Goal: Task Accomplishment & Management: Manage account settings

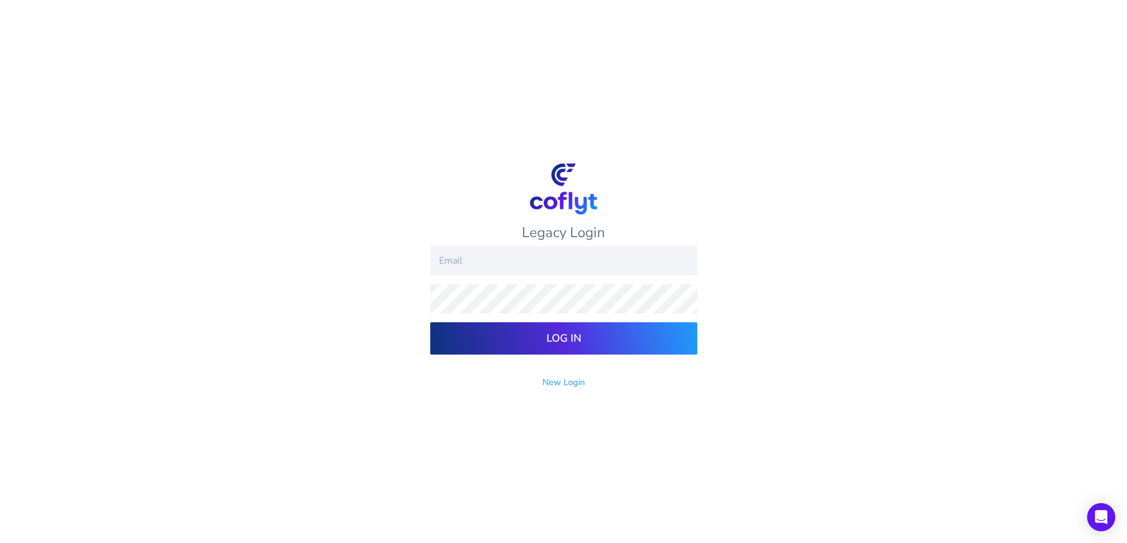
type input "[EMAIL_ADDRESS][DOMAIN_NAME]"
click at [578, 337] on input "Log In" at bounding box center [563, 338] width 267 height 32
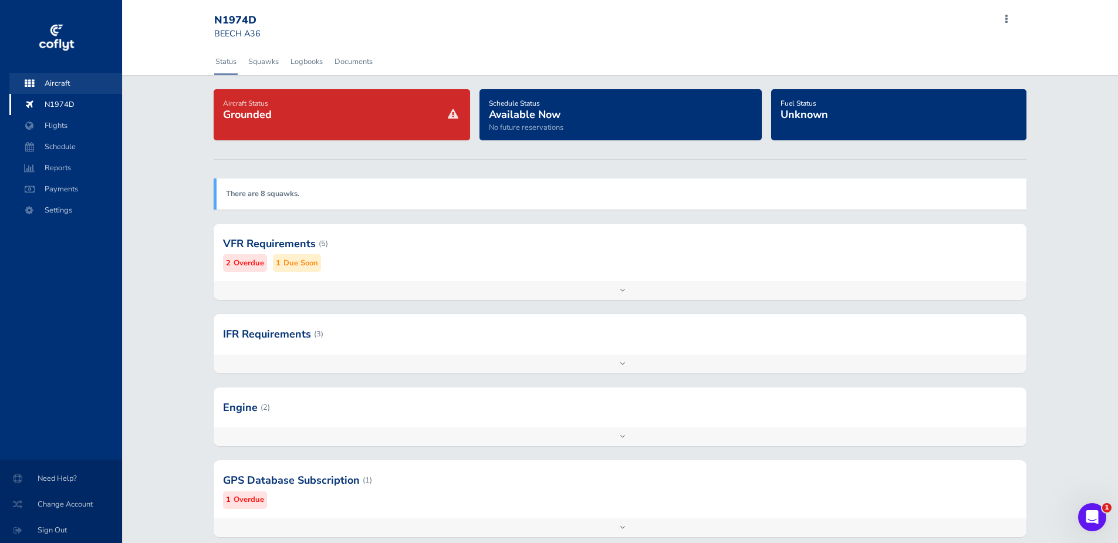
click at [60, 83] on span "Aircraft" at bounding box center [65, 83] width 89 height 21
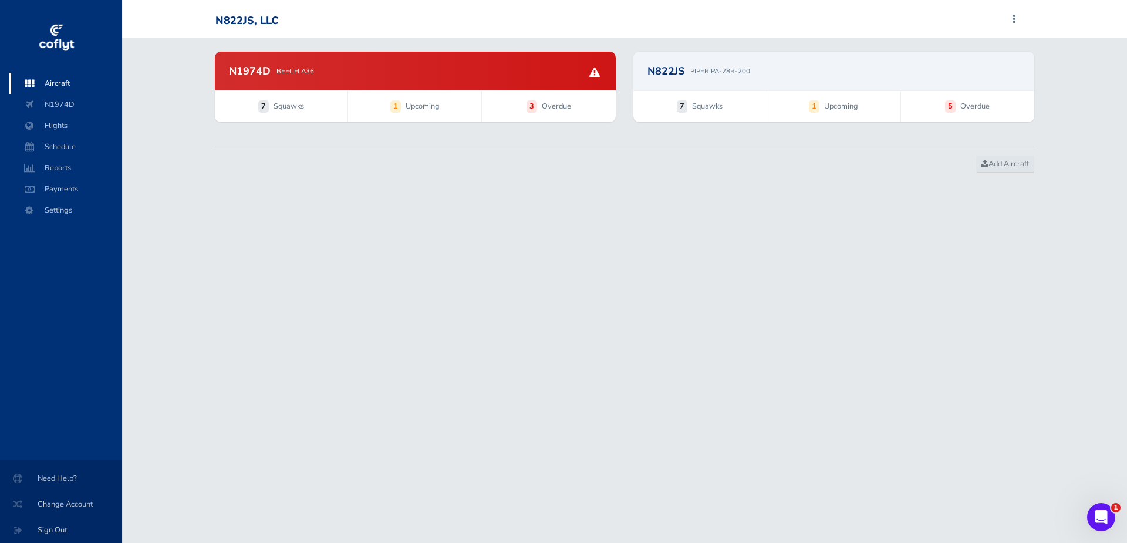
click at [719, 70] on p "PIPER PA-28R-200" at bounding box center [720, 71] width 60 height 11
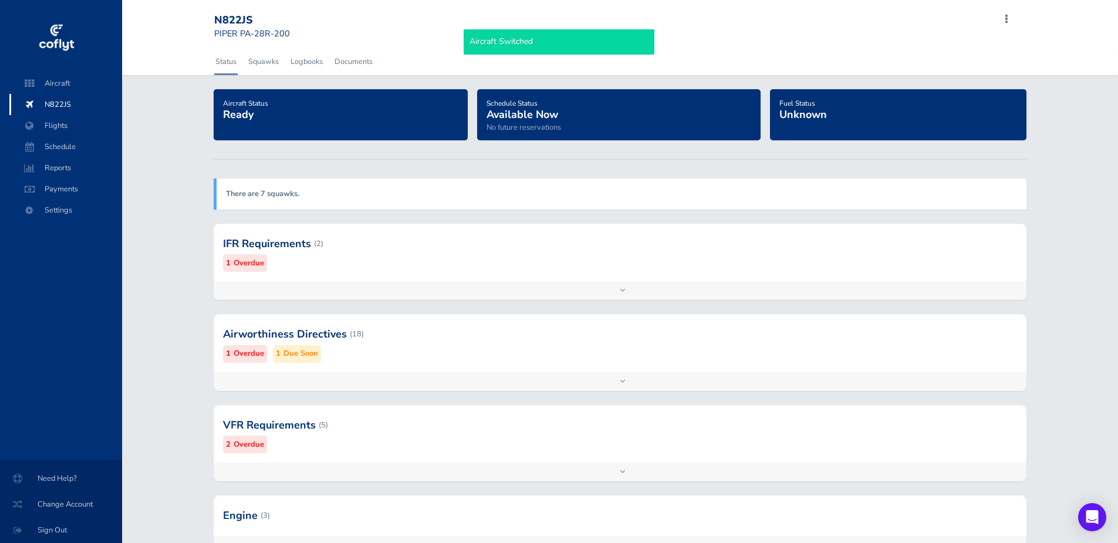
click at [278, 244] on div at bounding box center [620, 244] width 812 height 58
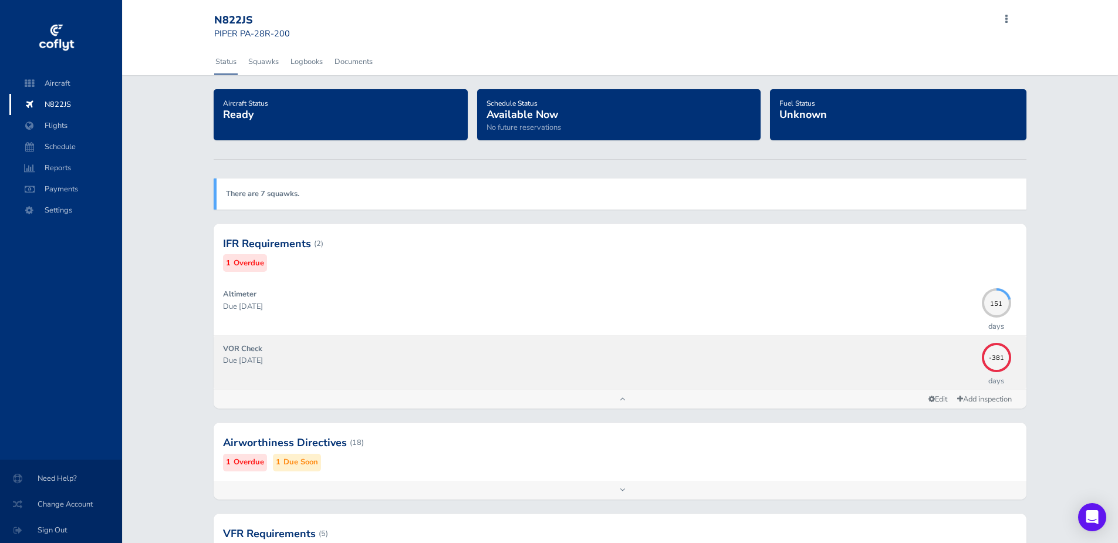
click at [605, 362] on p "Due 08/17/2024" at bounding box center [599, 361] width 753 height 12
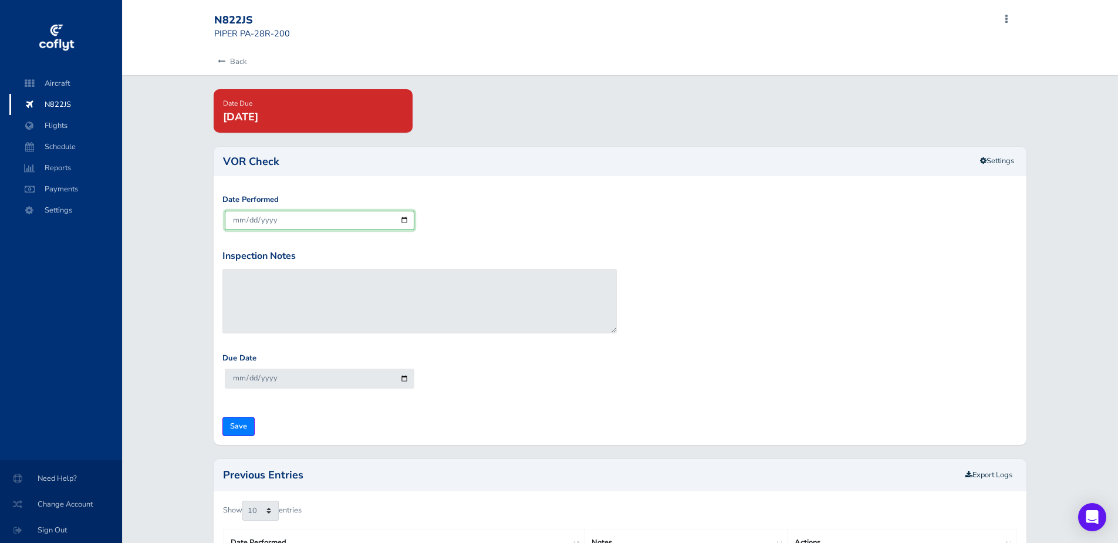
click at [344, 220] on input "[DATE]" at bounding box center [320, 220] width 190 height 19
click at [406, 222] on input "[DATE]" at bounding box center [320, 220] width 190 height 19
type input "2025-08-30"
type input "2025-09-29"
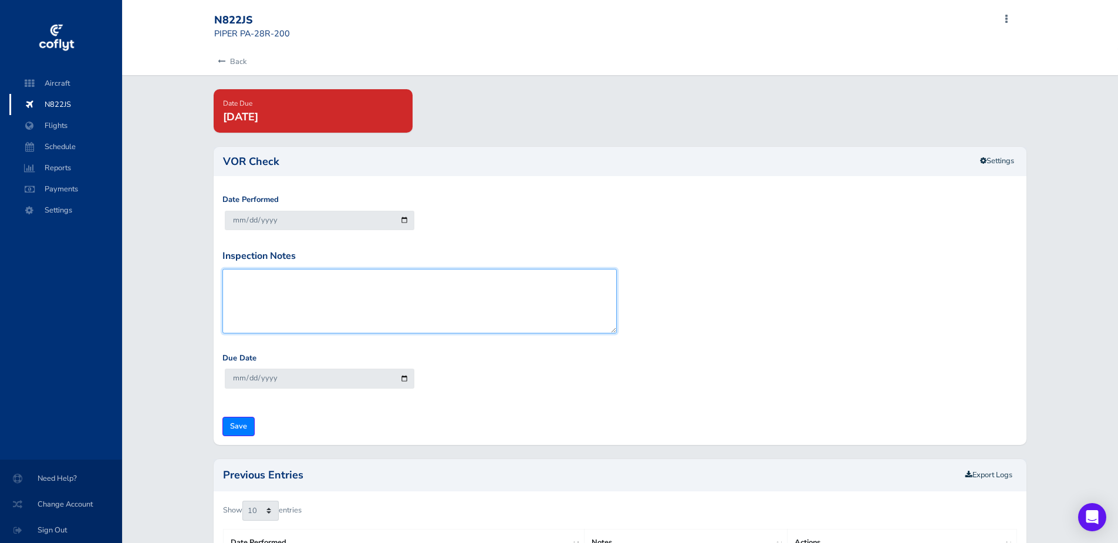
click at [412, 300] on textarea "Inspection Notes" at bounding box center [419, 301] width 394 height 65
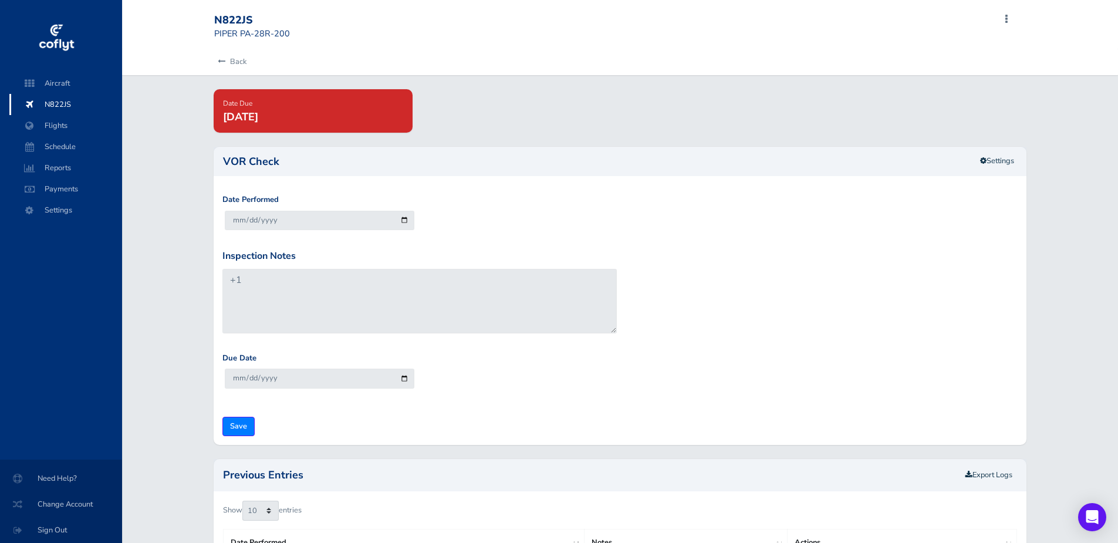
click at [554, 394] on div "Due Date 2025-09-29" at bounding box center [620, 379] width 801 height 55
click at [383, 260] on div "Inspection Notes +1" at bounding box center [419, 291] width 394 height 85
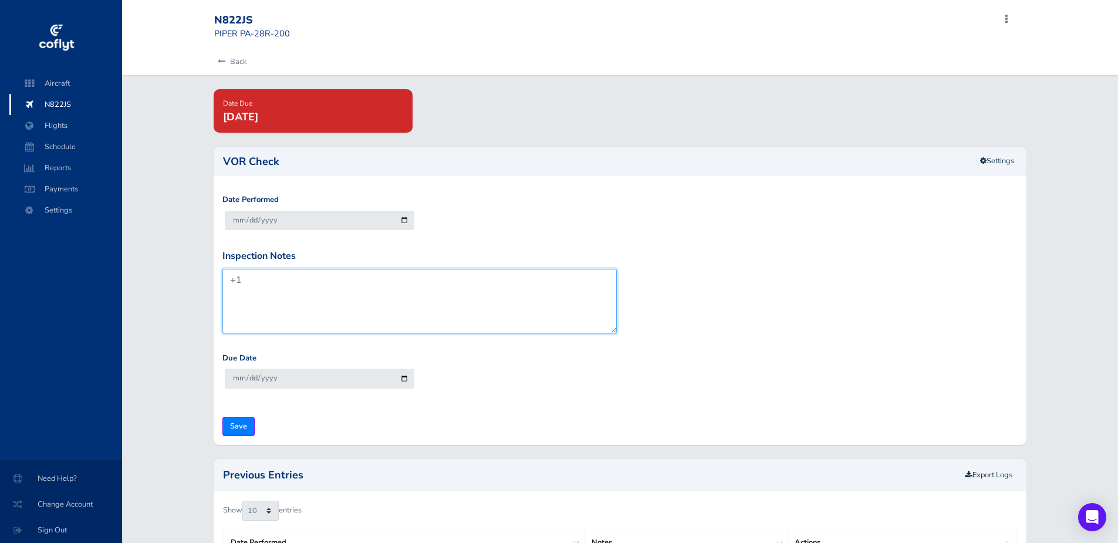
click at [365, 295] on textarea "+1" at bounding box center [419, 301] width 394 height 65
type textarea "+1 - In Air Inspection James Fallaize"
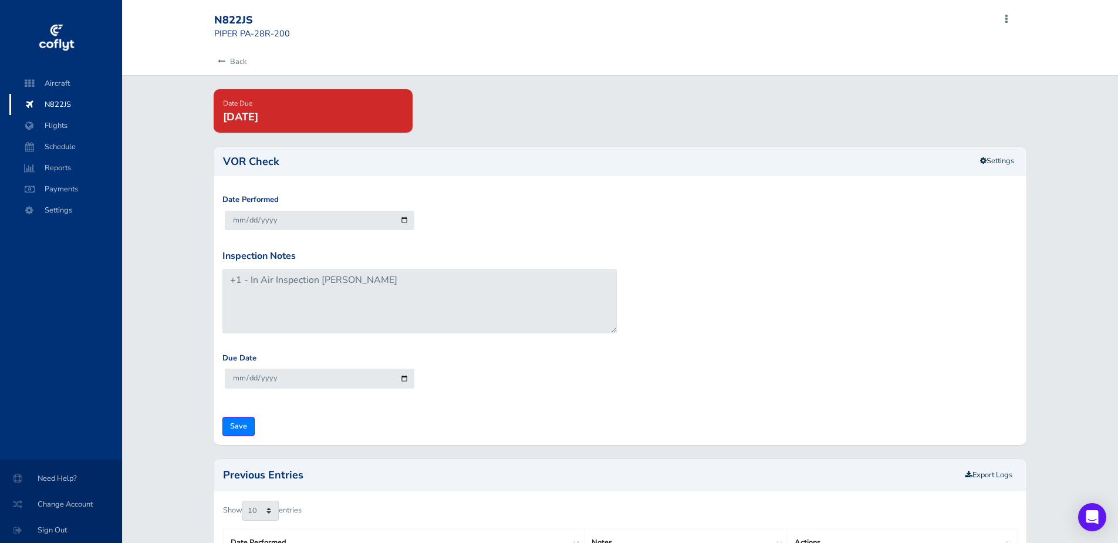
click at [664, 383] on div "Due Date 2025-09-29" at bounding box center [620, 379] width 801 height 55
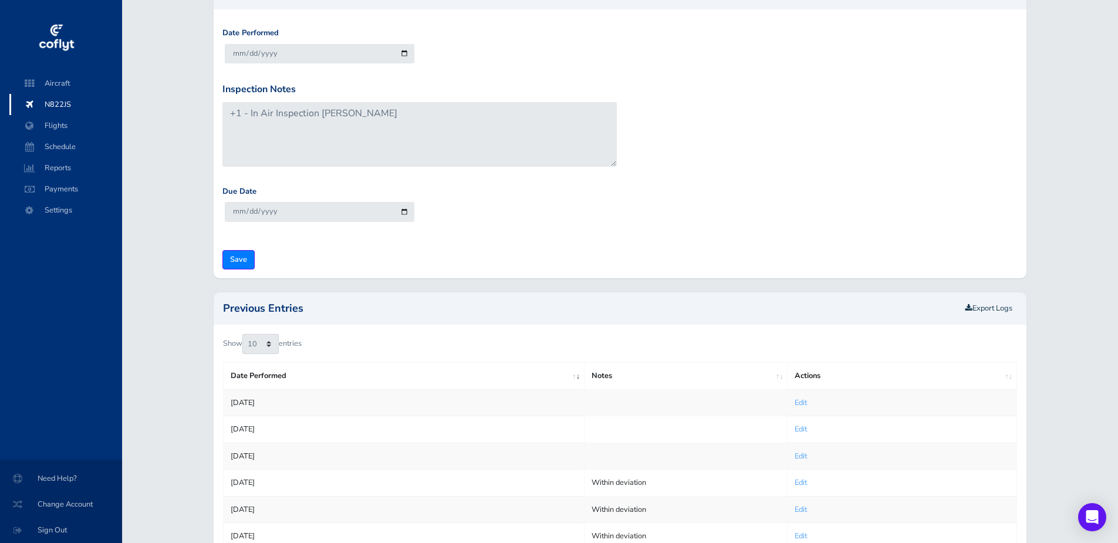
scroll to position [176, 0]
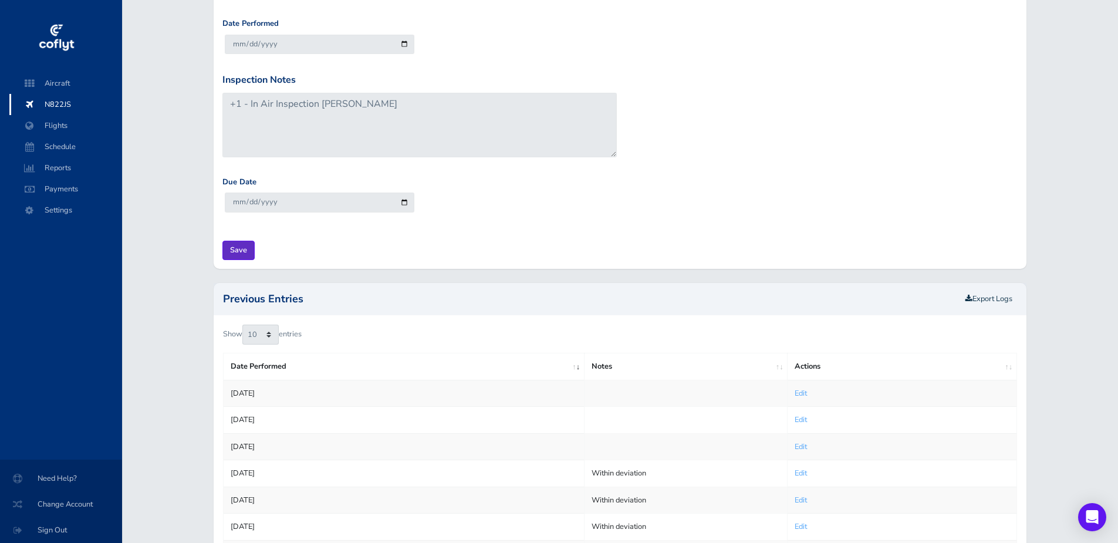
click at [234, 250] on input "Save" at bounding box center [238, 250] width 32 height 19
type input "Update Inspection"
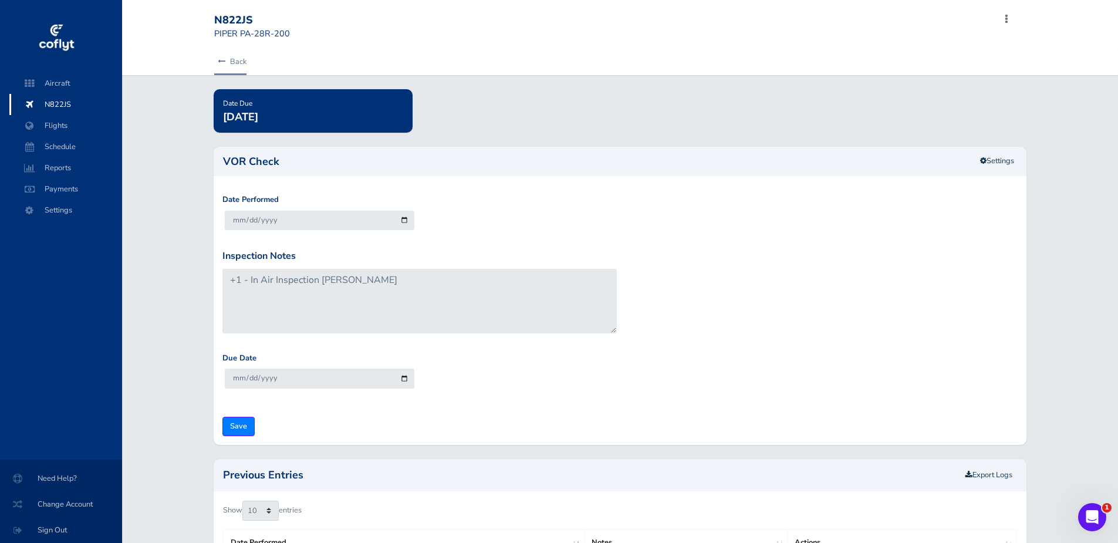
click at [221, 62] on icon at bounding box center [222, 62] width 8 height 8
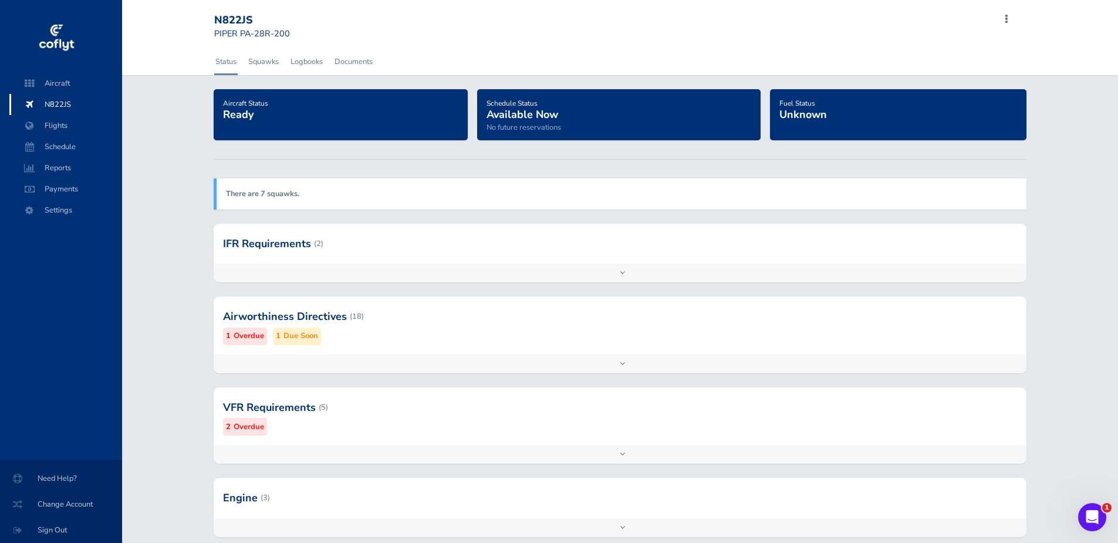
click at [389, 316] on div at bounding box center [620, 317] width 812 height 58
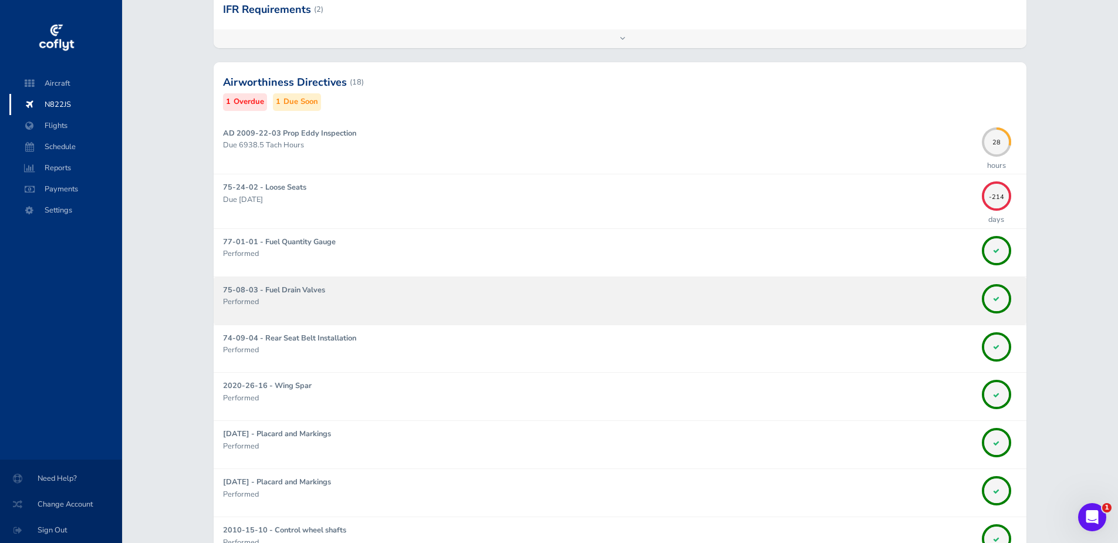
scroll to position [235, 0]
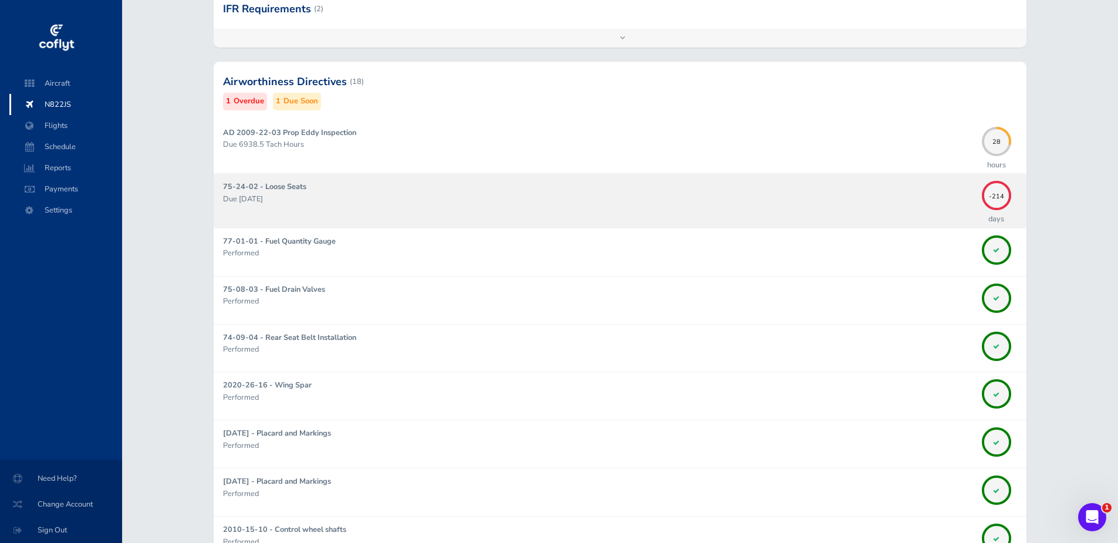
click at [414, 205] on p "Due 01/31/2025" at bounding box center [599, 199] width 753 height 12
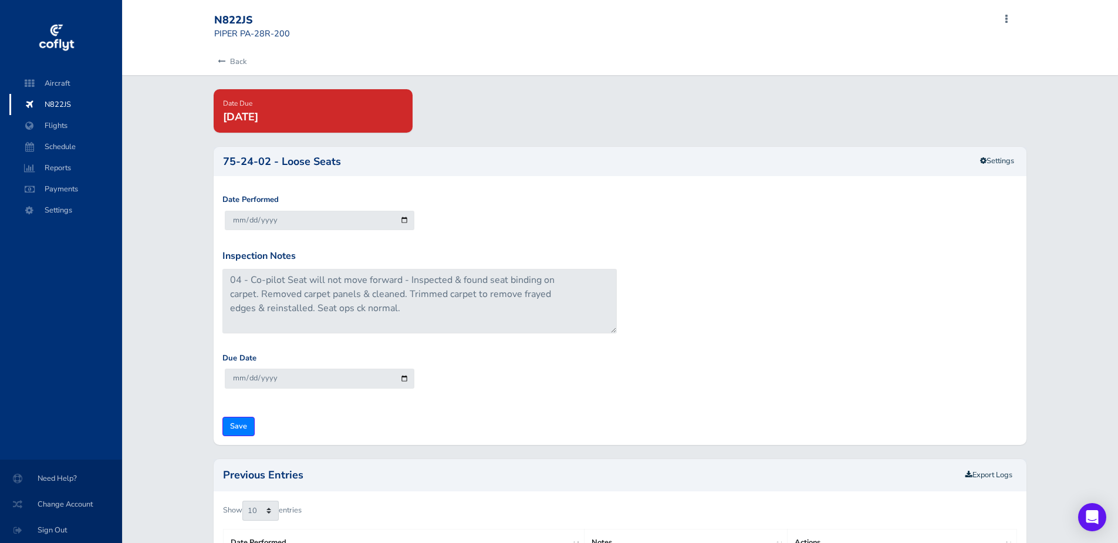
drag, startPoint x: 553, startPoint y: 380, endPoint x: 426, endPoint y: 392, distance: 127.3
click at [551, 380] on div "Due Date 2026-09-30" at bounding box center [620, 379] width 801 height 55
click at [354, 383] on input "[DATE]" at bounding box center [320, 378] width 190 height 19
click at [601, 379] on div "Due Date 2026-09-30" at bounding box center [620, 379] width 801 height 55
click at [403, 381] on input "[DATE]" at bounding box center [320, 378] width 190 height 19
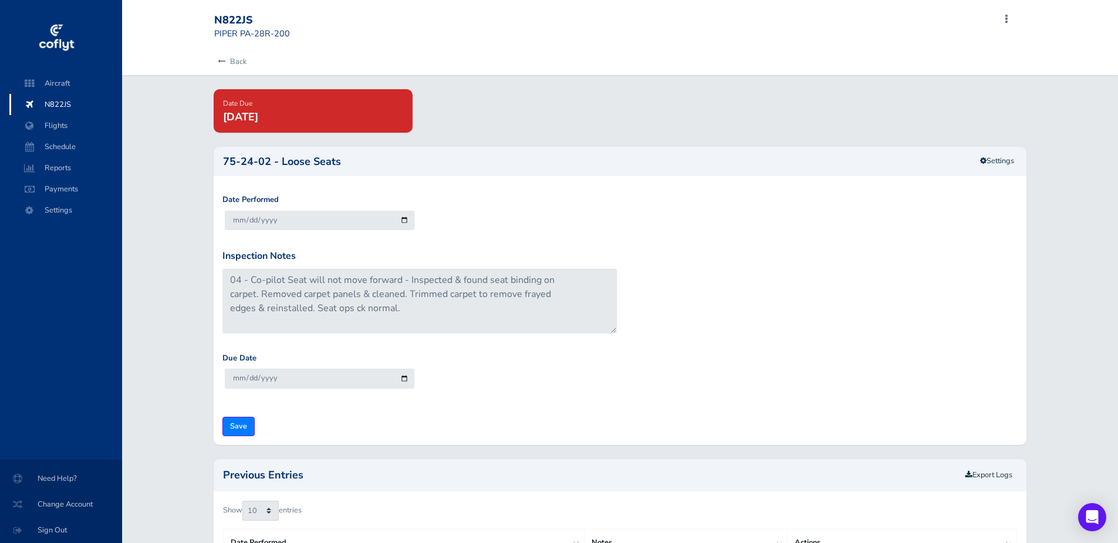
drag, startPoint x: 616, startPoint y: 427, endPoint x: 361, endPoint y: 435, distance: 254.9
click at [615, 427] on form "Date Performed 2025-09-02 Inspection Notes 04 - Co-pilot Seat will not move for…" at bounding box center [619, 315] width 795 height 242
click at [234, 424] on input "Save" at bounding box center [238, 426] width 32 height 19
type input "Update Inspection"
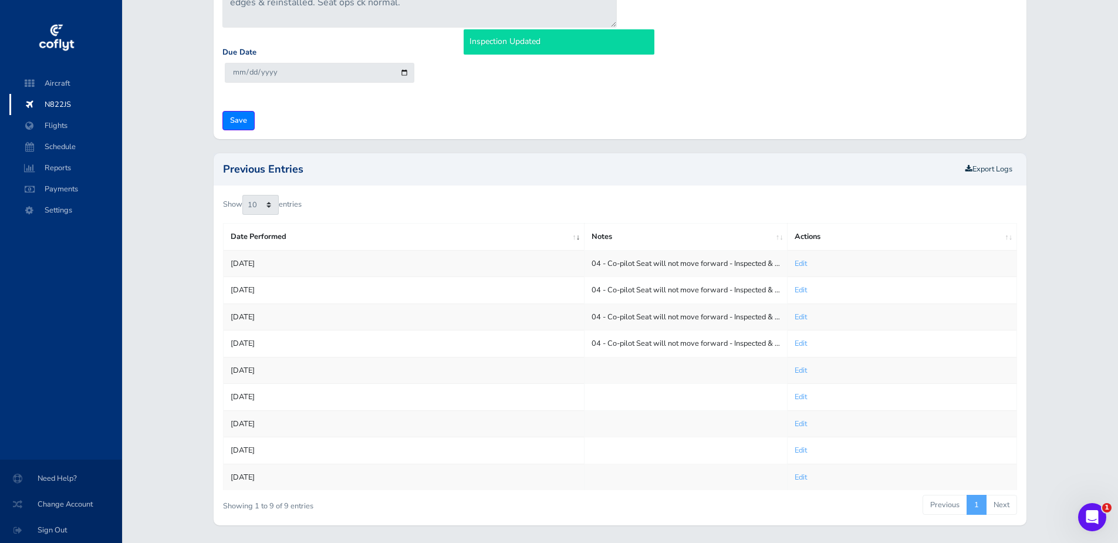
scroll to position [285, 0]
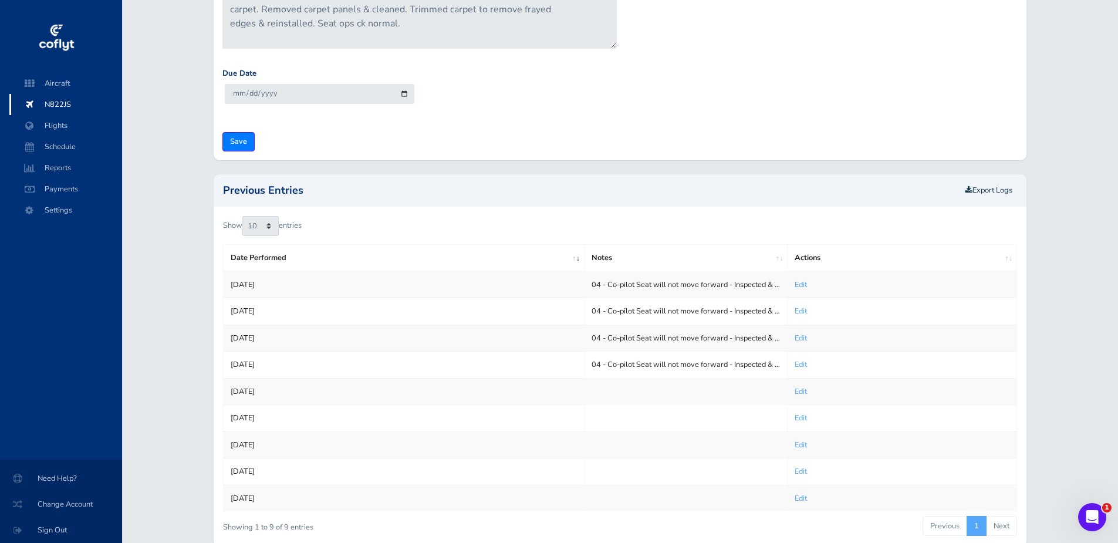
click at [805, 286] on link "Edit" at bounding box center [801, 284] width 12 height 11
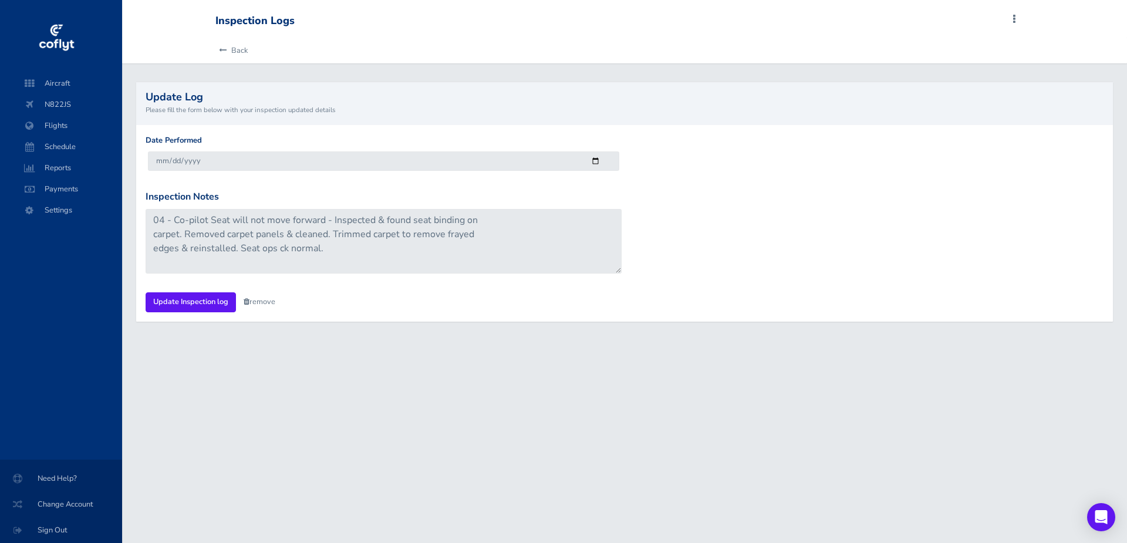
click at [360, 402] on div "Inspection Logs Add Squawk Add Flight Add Reservation C Profile Settings Accoun…" at bounding box center [624, 271] width 1005 height 543
click at [227, 49] on link "Back" at bounding box center [231, 51] width 32 height 26
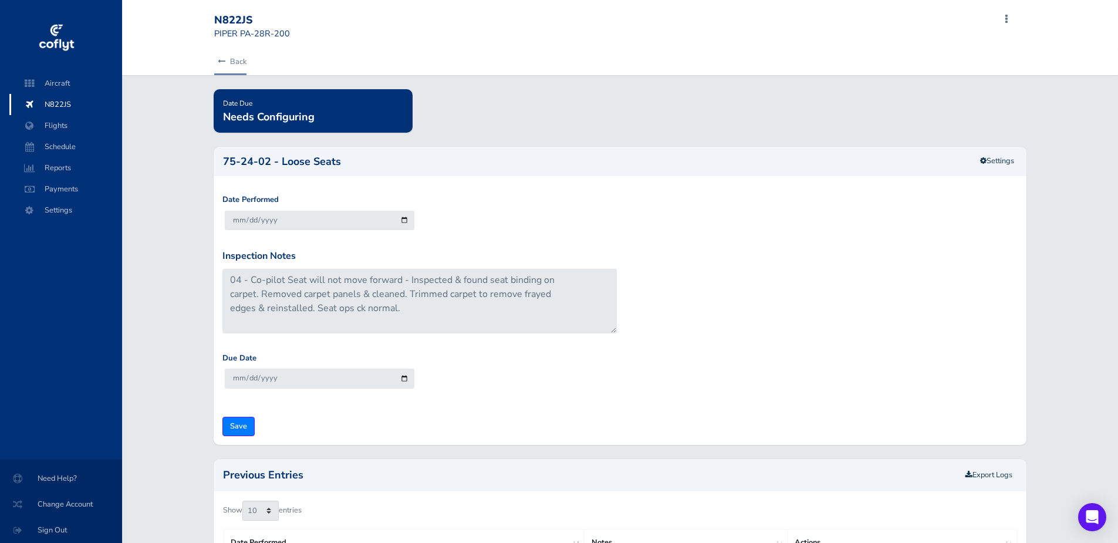
click at [227, 63] on link "Back" at bounding box center [230, 62] width 32 height 26
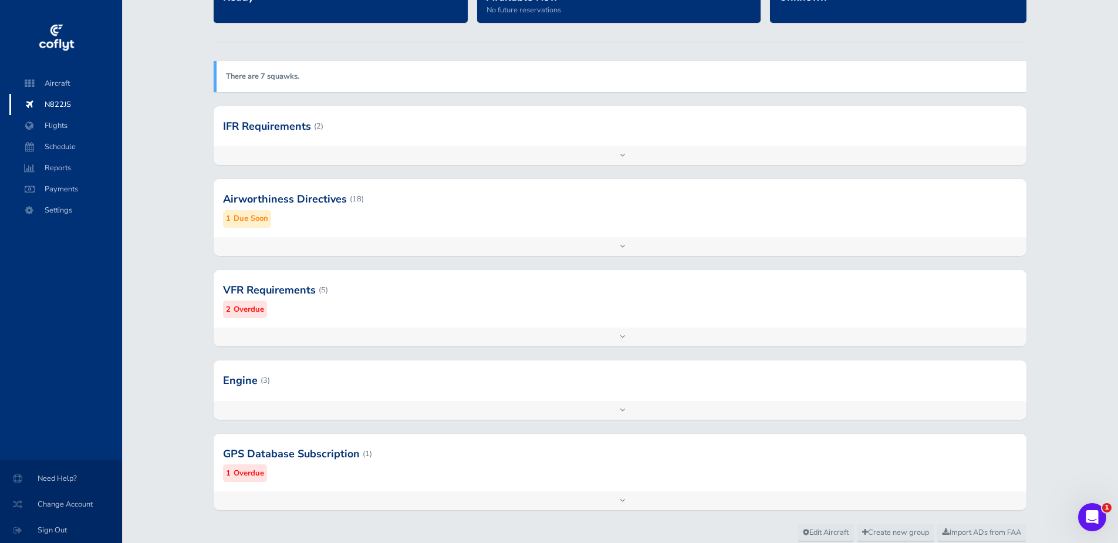
click at [315, 203] on div at bounding box center [620, 199] width 812 height 58
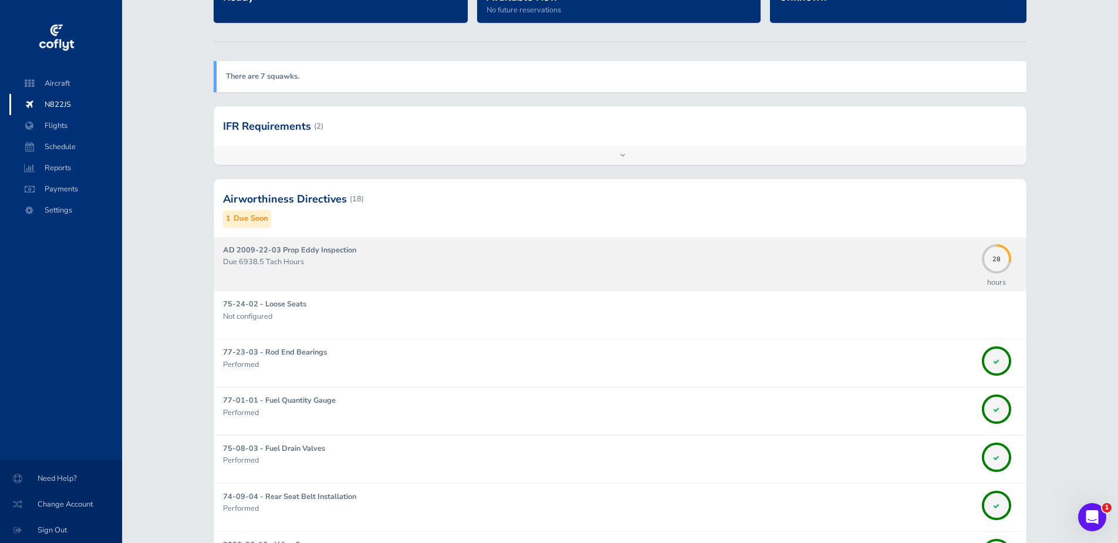
click at [334, 251] on strong "AD 2009-22-03 Prop Eddy Inspection" at bounding box center [289, 250] width 133 height 11
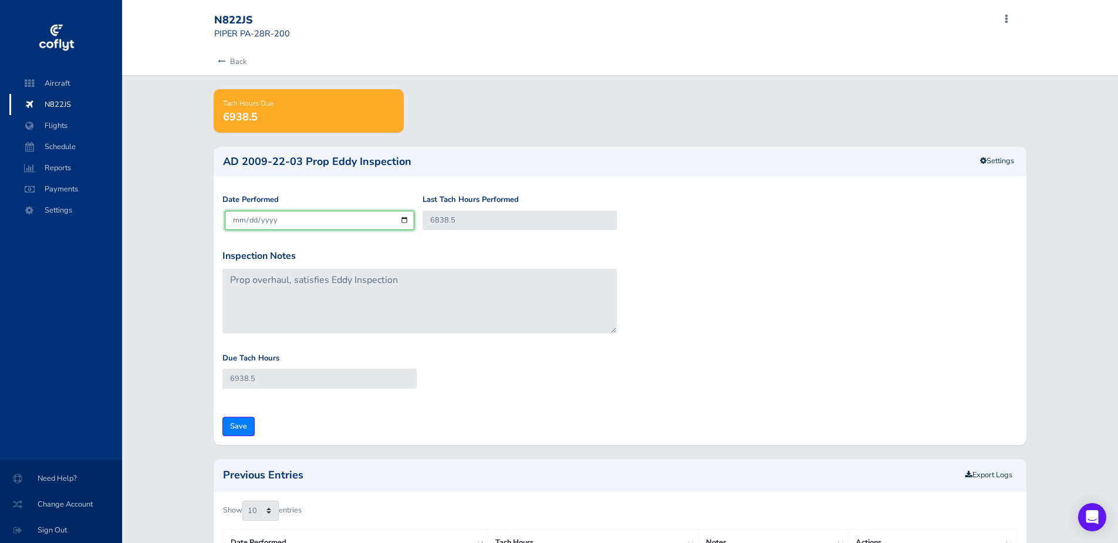
click at [326, 224] on input "[DATE]" at bounding box center [320, 220] width 190 height 19
type input "2025-06-02"
type input "2024-06-06"
click at [507, 211] on input "6838.5" at bounding box center [520, 220] width 194 height 19
drag, startPoint x: 513, startPoint y: 215, endPoint x: 306, endPoint y: 221, distance: 206.7
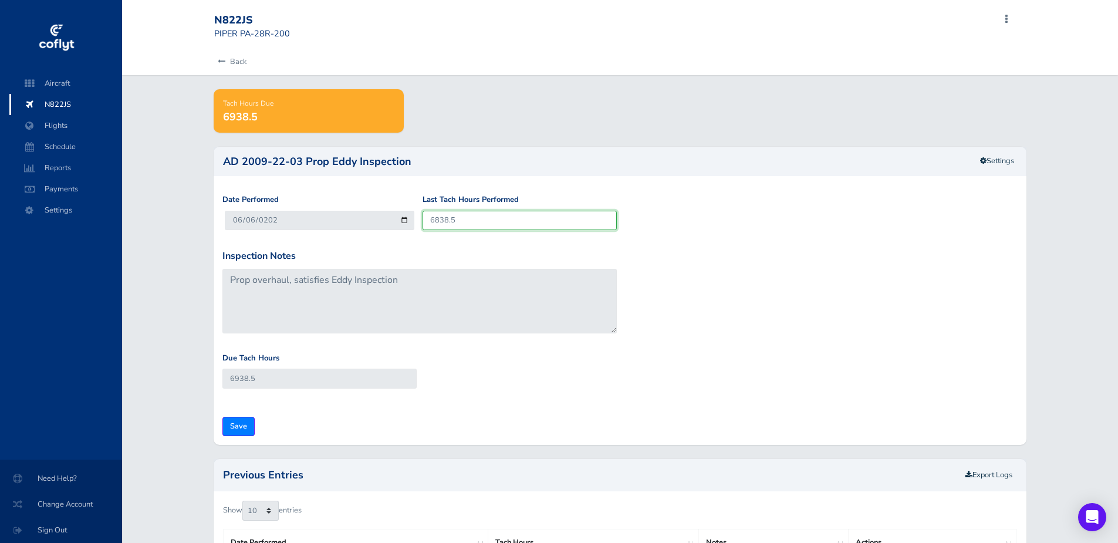
click at [306, 221] on div "Date Performed 2024-06-06 Last Tach Hours Performed 6838.5" at bounding box center [620, 221] width 801 height 55
type input "6"
type input "106"
type input "69"
type input "169"
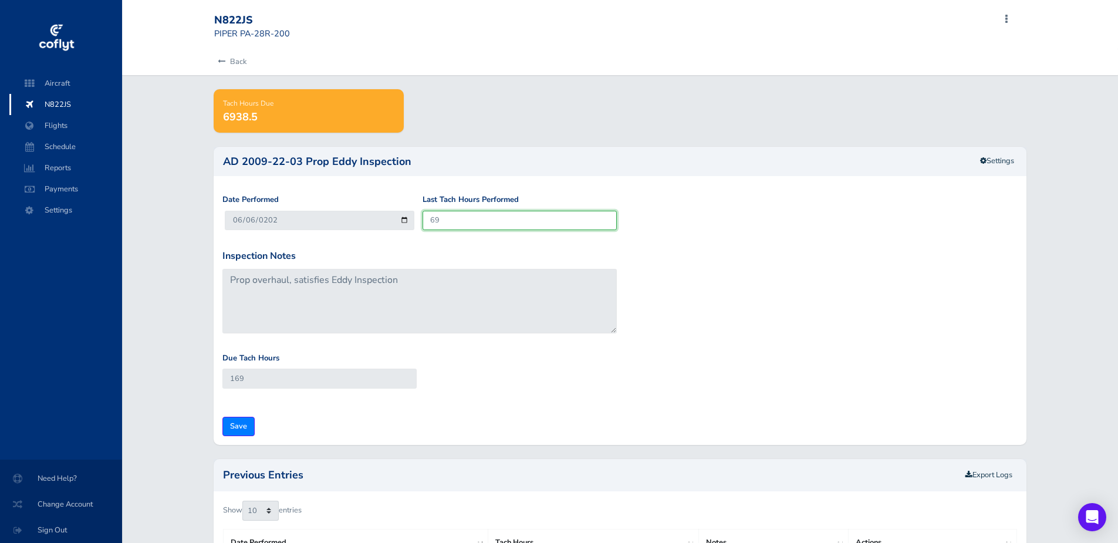
type input "692"
type input "792"
type input "6928"
type input "7028"
click at [495, 220] on input "6928" at bounding box center [520, 220] width 194 height 19
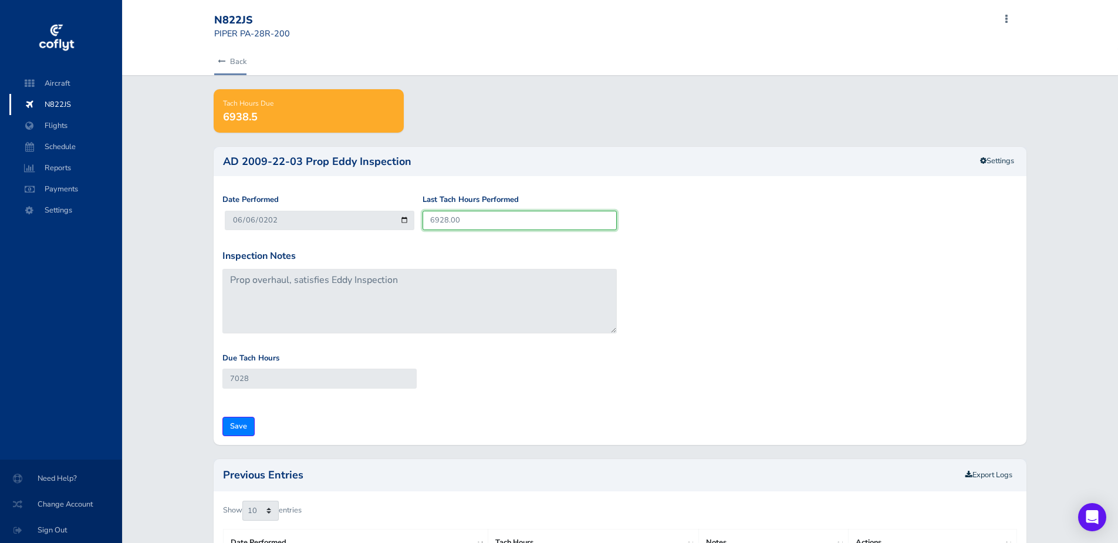
type input "6928.00"
click at [228, 63] on link "Back" at bounding box center [230, 62] width 32 height 26
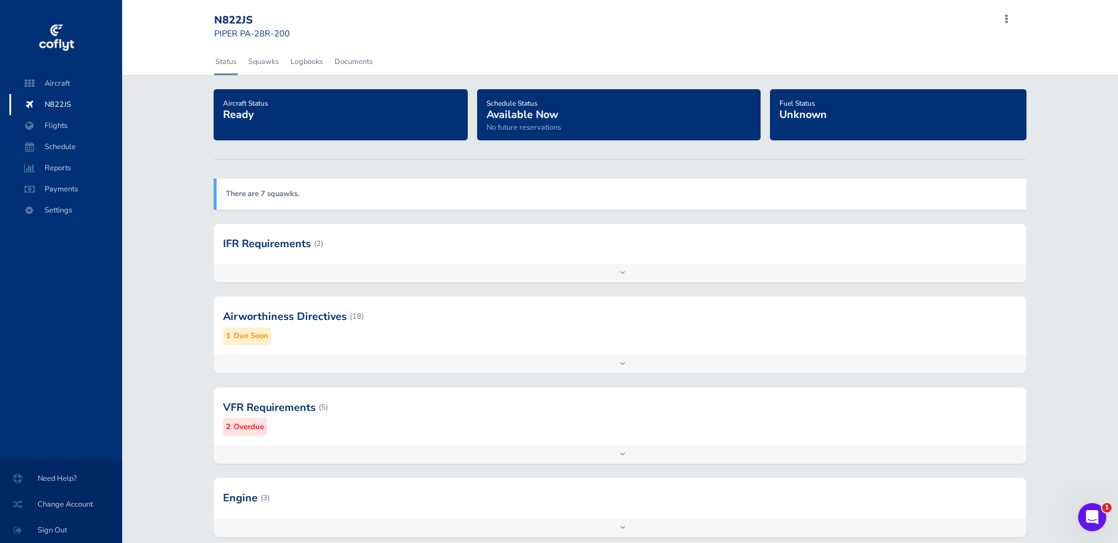
click at [394, 321] on div at bounding box center [620, 317] width 812 height 58
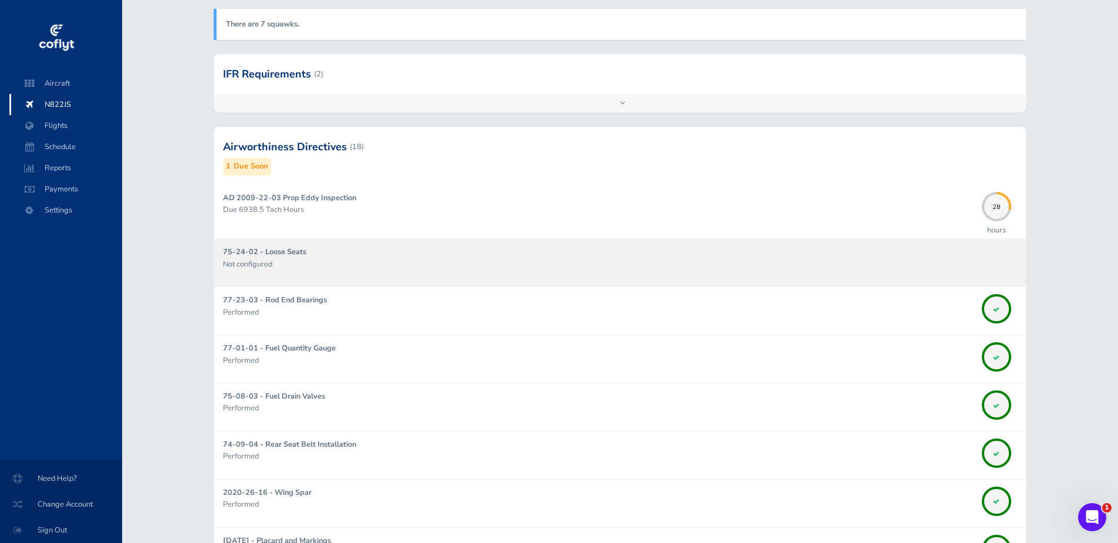
scroll to position [176, 0]
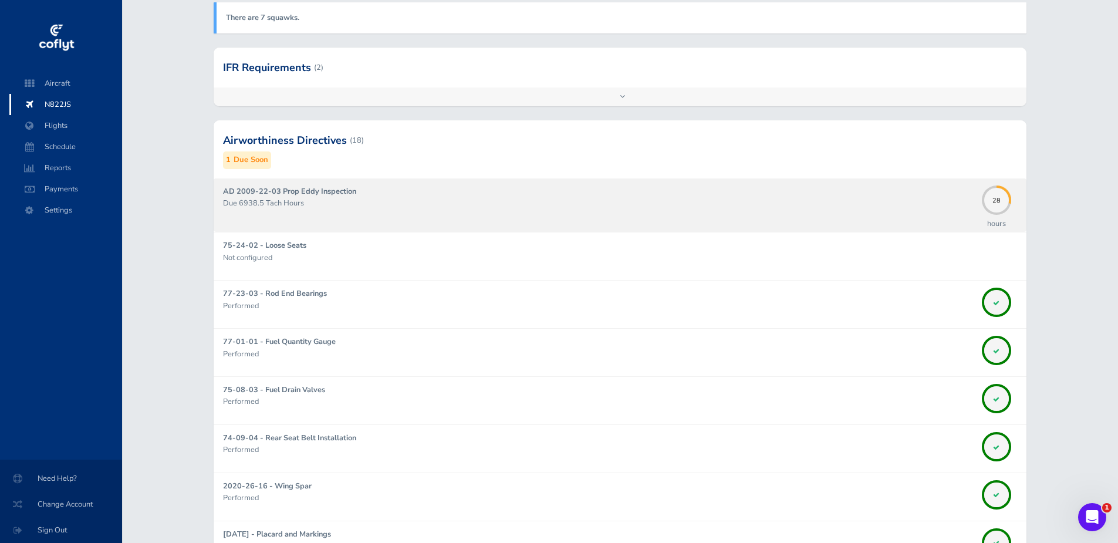
click at [328, 195] on strong "AD 2009-22-03 Prop Eddy Inspection" at bounding box center [289, 191] width 133 height 11
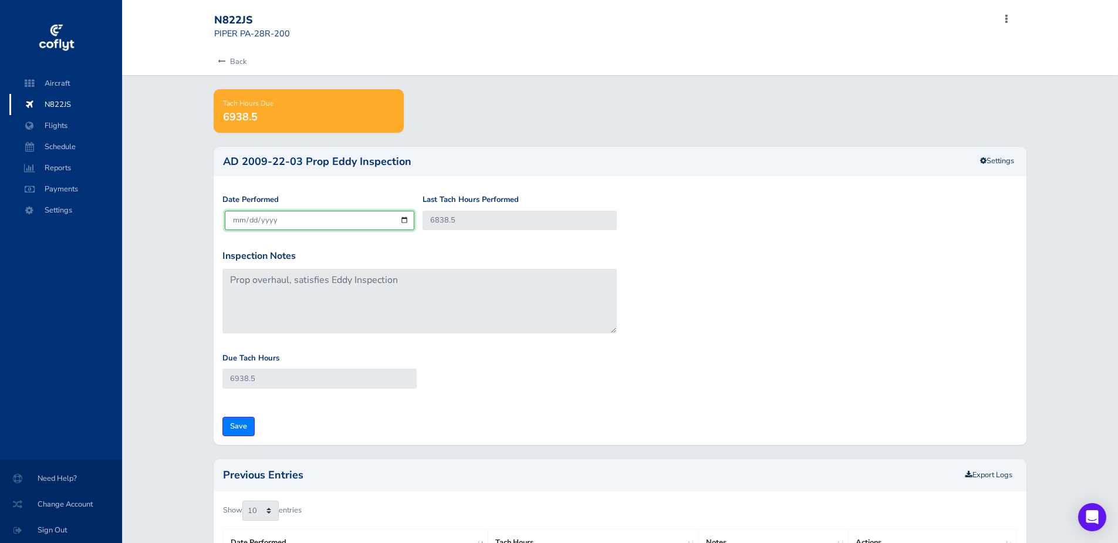
click at [333, 215] on input "[DATE]" at bounding box center [320, 220] width 190 height 19
type input "2025-06-02"
type input "[DATE]"
click at [500, 227] on input "6838.5" at bounding box center [520, 220] width 194 height 19
drag, startPoint x: 380, startPoint y: 222, endPoint x: 332, endPoint y: 221, distance: 48.2
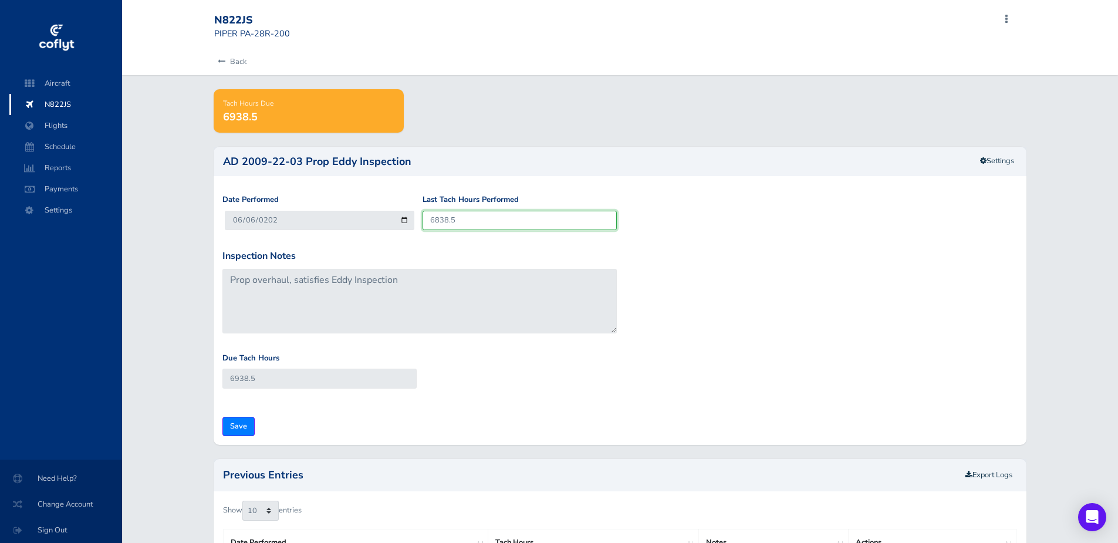
click at [332, 222] on div "Date Performed 2024-06-06 Last Tach Hours Performed 6838.5" at bounding box center [620, 221] width 801 height 55
type input "6"
type input "106"
type input "69"
type input "169"
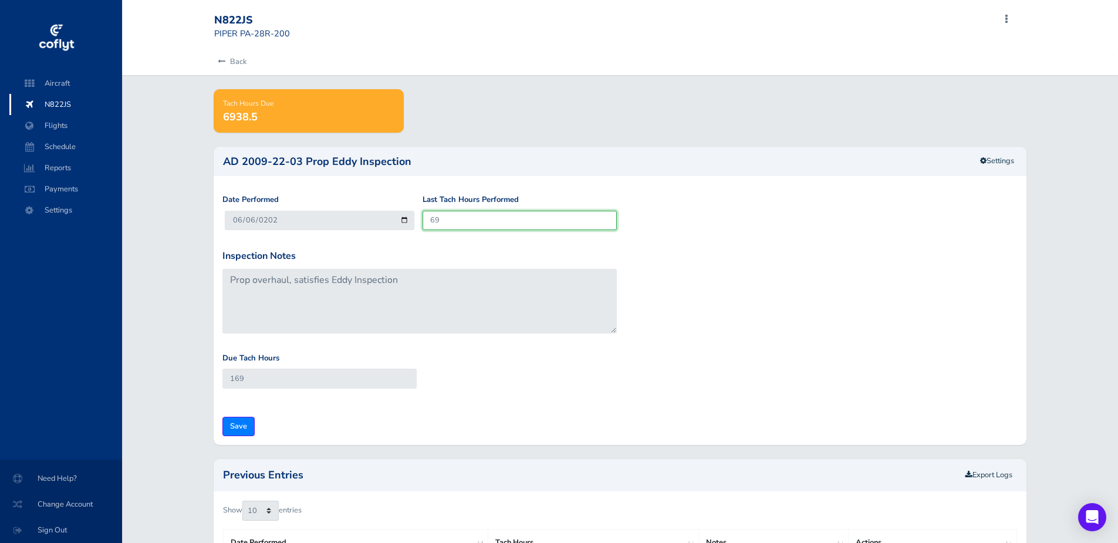
type input "692"
type input "792"
type input "6928"
type input "7028"
type input "6928.1"
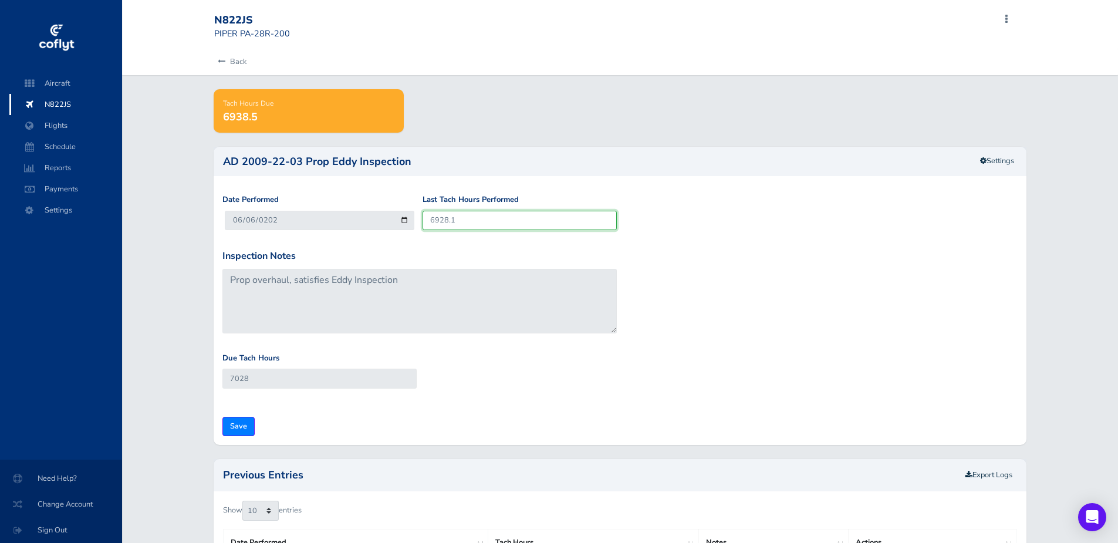
type input "7028.1"
type input "6928.1"
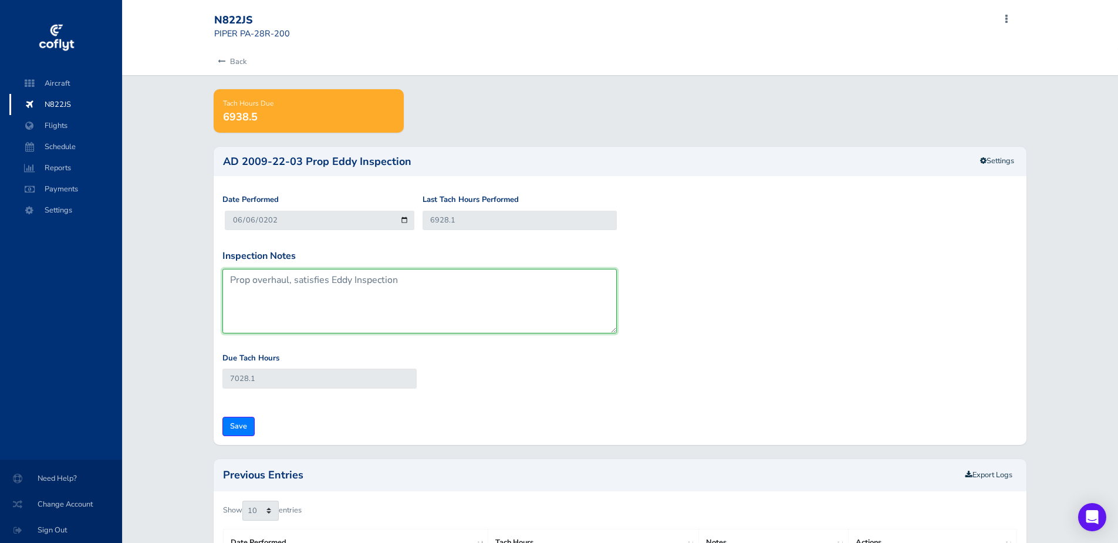
click at [491, 285] on textarea "Prop overhaul, satisfies Eddy Inspection" at bounding box center [419, 301] width 394 height 65
drag, startPoint x: 452, startPoint y: 279, endPoint x: 189, endPoint y: 283, distance: 263.0
click at [189, 283] on div "Back Tach Hours Due 6938.5 AD 2009-22-03 Prop Eddy Inspection Settings Date Per…" at bounding box center [620, 420] width 996 height 743
type textarea "E"
type textarea "Aerocenter Inspection No Defects Noted"
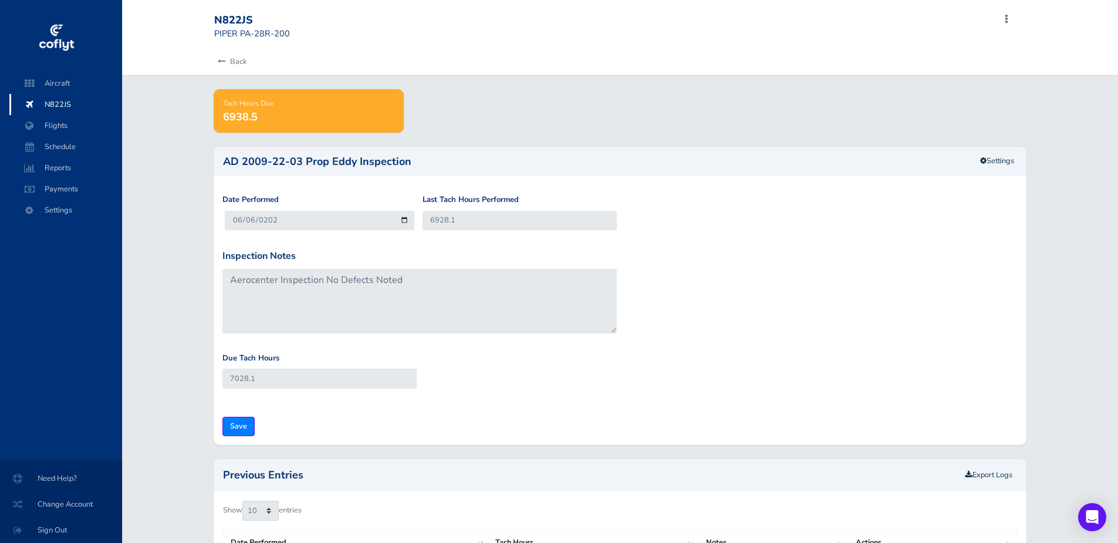
click at [805, 354] on div "Due Tach Hours 7028.1" at bounding box center [620, 379] width 801 height 55
click at [238, 429] on input "Save" at bounding box center [238, 426] width 32 height 19
type input "Update Inspection"
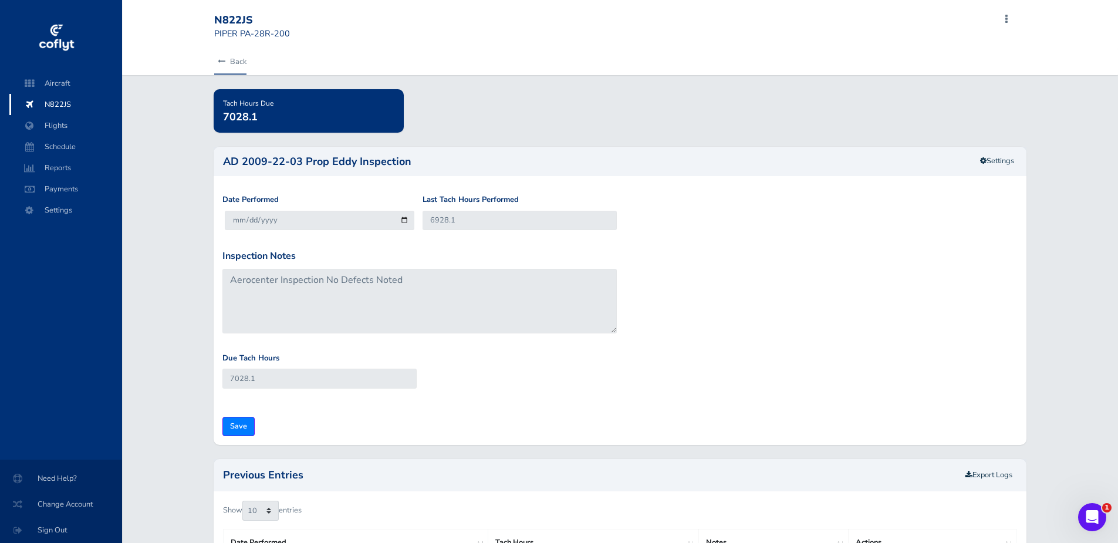
click at [239, 62] on link "Back" at bounding box center [230, 62] width 32 height 26
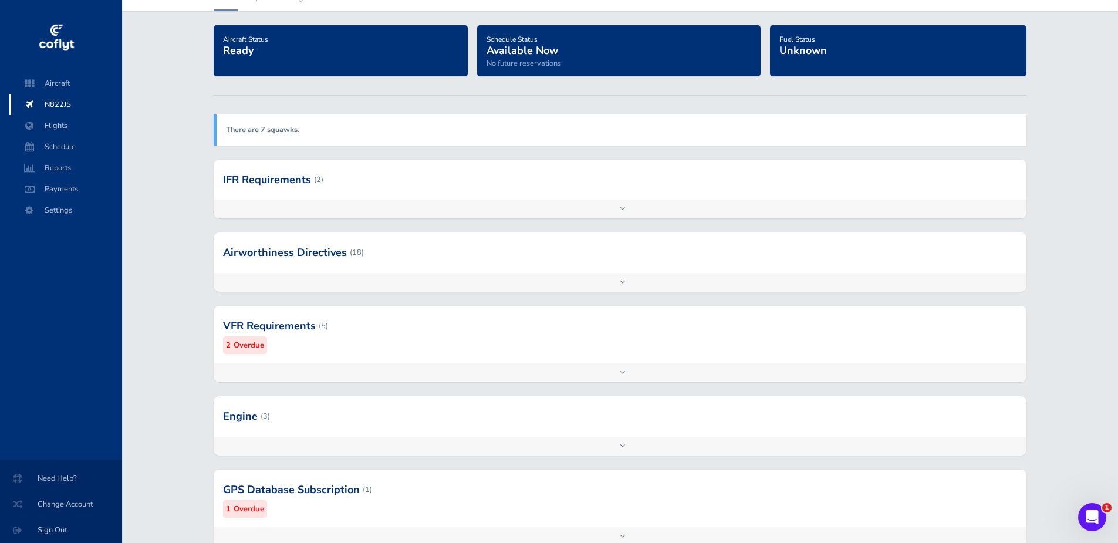
scroll to position [140, 0]
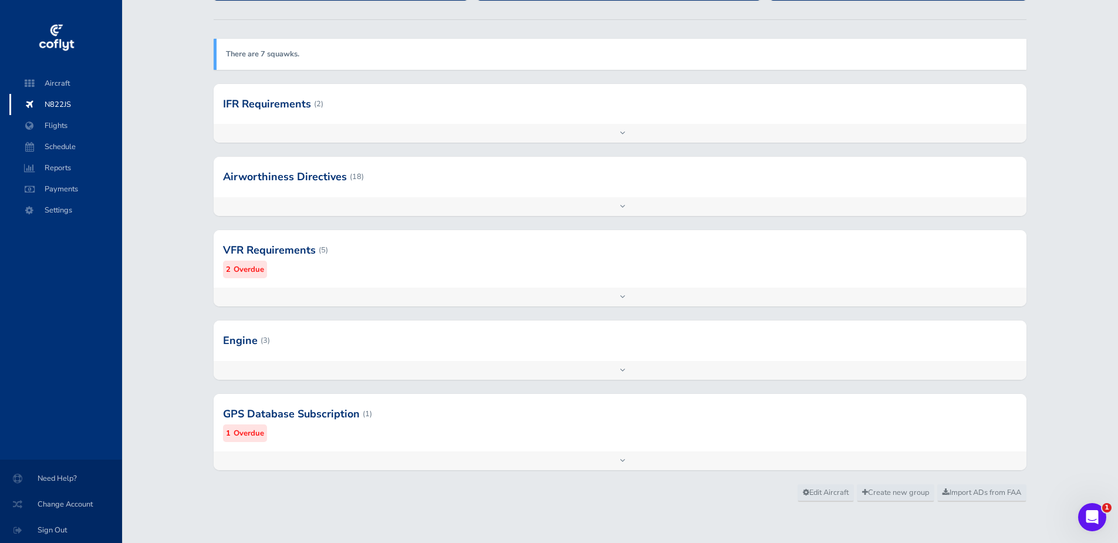
click at [362, 240] on div at bounding box center [620, 250] width 812 height 58
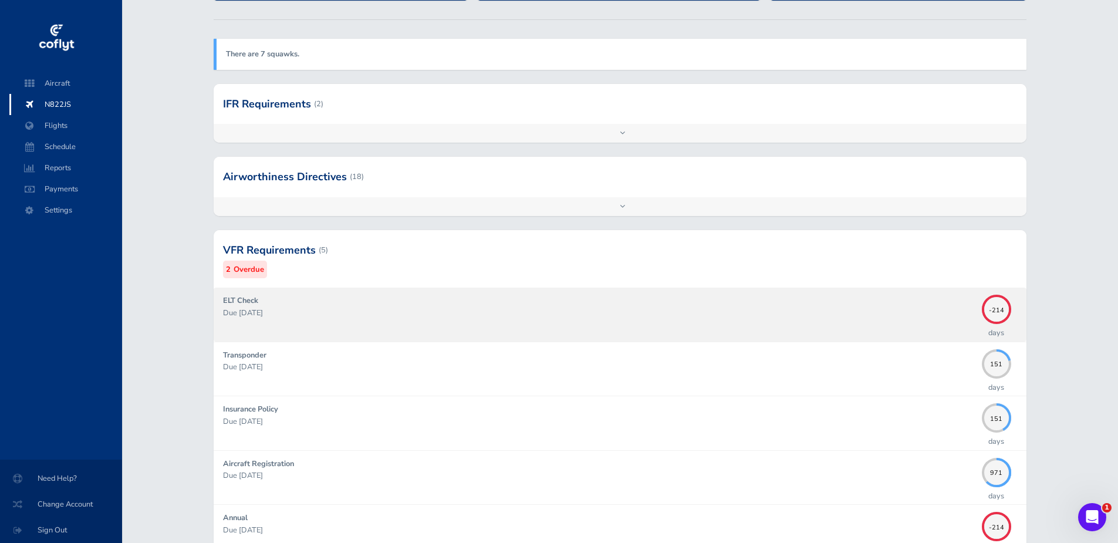
click at [360, 309] on p "Due [DATE]" at bounding box center [599, 313] width 753 height 12
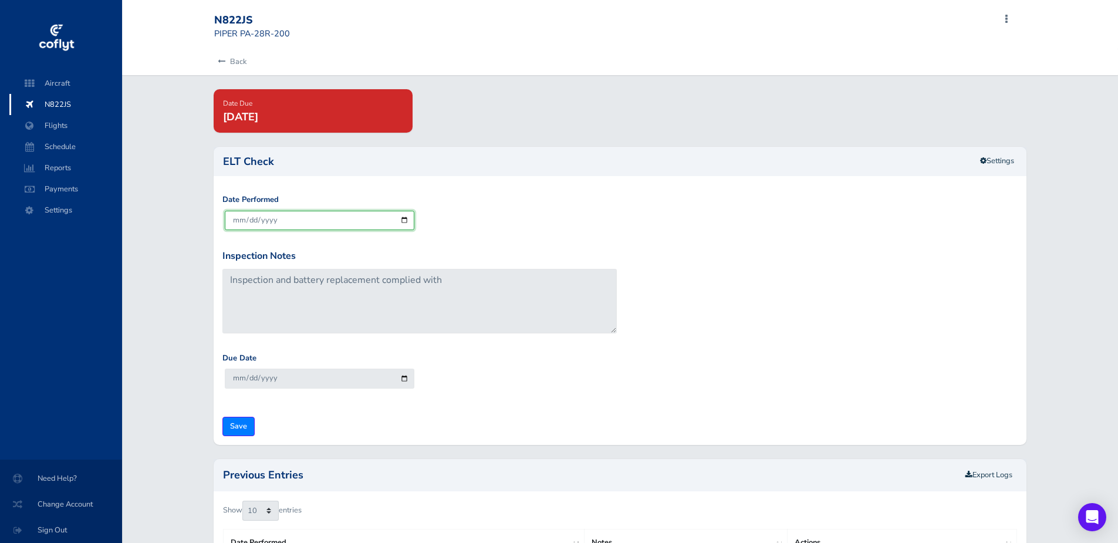
drag, startPoint x: 342, startPoint y: 220, endPoint x: 21, endPoint y: 234, distance: 321.4
click at [23, 232] on div "Aircraft N822JS Flights Schedule Reports Payments Settings Need Help? Change Ac…" at bounding box center [559, 376] width 1118 height 753
type input "2025-02-02"
type input "2026-02-28"
type input "[DATE]"
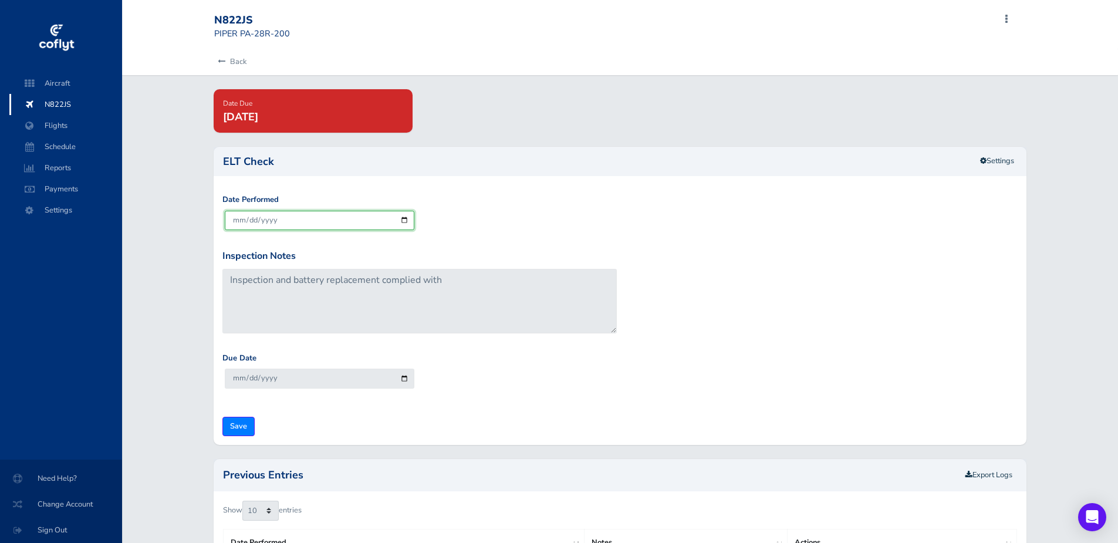
type input "[DATE]"
type input "2026-02-28"
type input "0002-02-03"
type input "0003-02-28"
type input "0020-02-03"
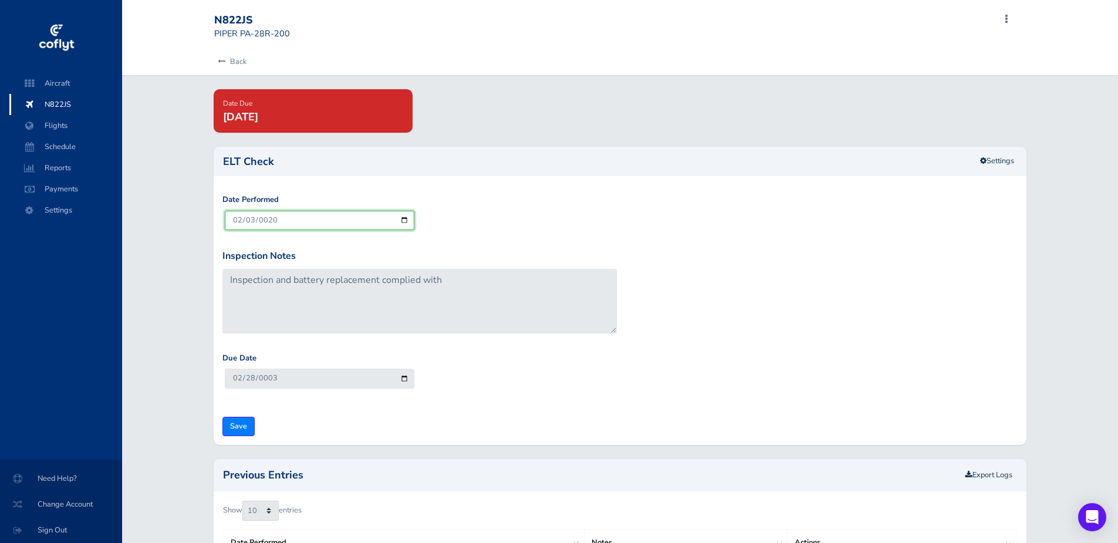
type input "0021-02-28"
type input "0202-02-03"
type input "0203-02-28"
type input "[DATE]"
type input "2026-02-28"
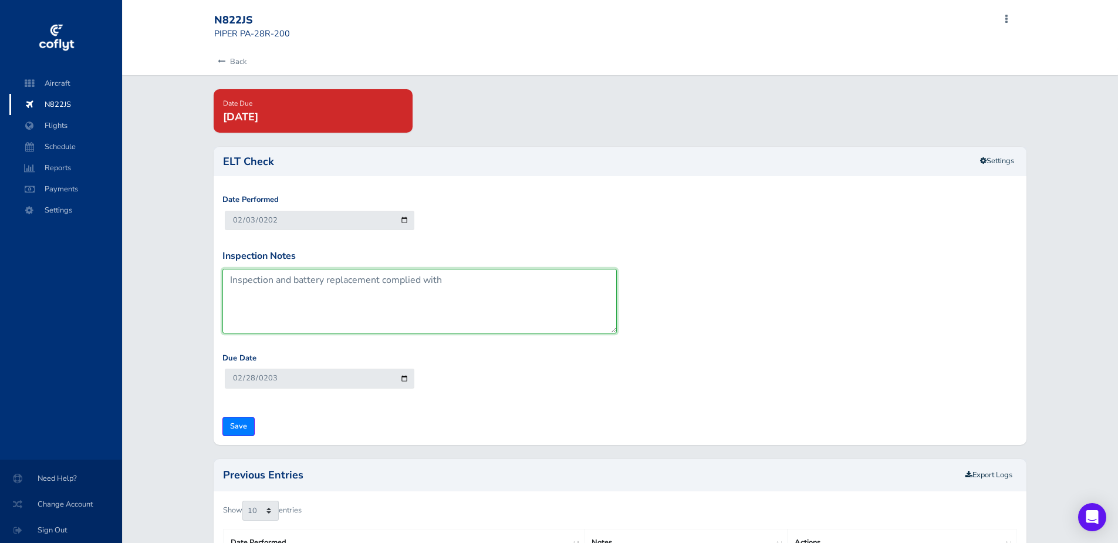
click at [321, 313] on textarea "Inspection and battery replacement complied with" at bounding box center [419, 301] width 394 height 65
drag, startPoint x: 480, startPoint y: 285, endPoint x: 146, endPoint y: 267, distance: 333.9
click at [141, 266] on div "Back Date Due Jan 31, 2025 ELT Check Settings Date Performed 2025-02-03 Inspect…" at bounding box center [620, 380] width 996 height 663
type textarea "Inspected as part of annual"
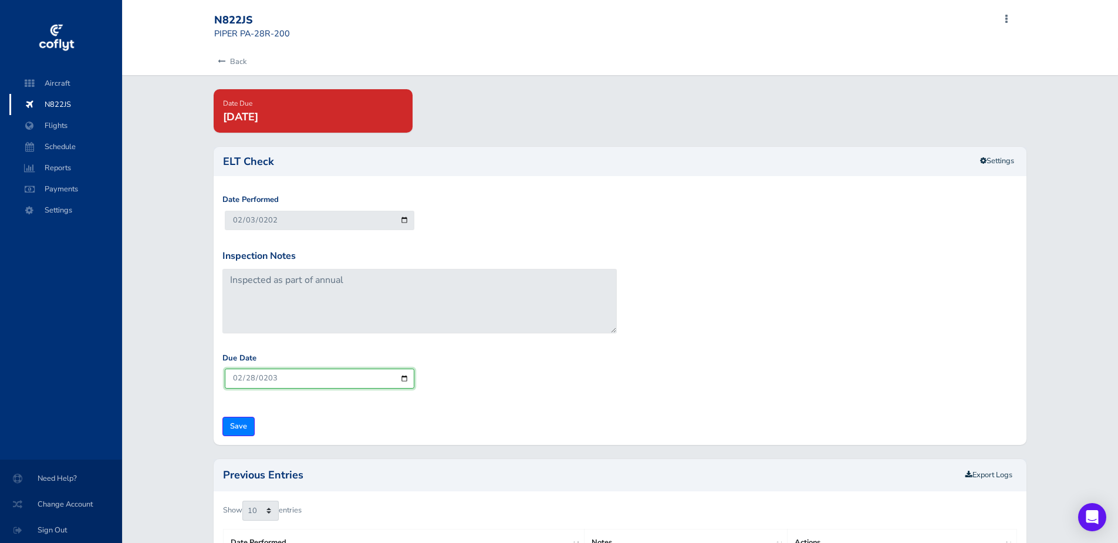
click at [323, 381] on input "2026-02-28" at bounding box center [320, 378] width 190 height 19
type input "[DATE]"
drag, startPoint x: 588, startPoint y: 385, endPoint x: 566, endPoint y: 389, distance: 22.0
click at [585, 386] on div "Due Date 2027-03-28" at bounding box center [620, 379] width 801 height 55
click at [241, 429] on input "Save" at bounding box center [238, 426] width 32 height 19
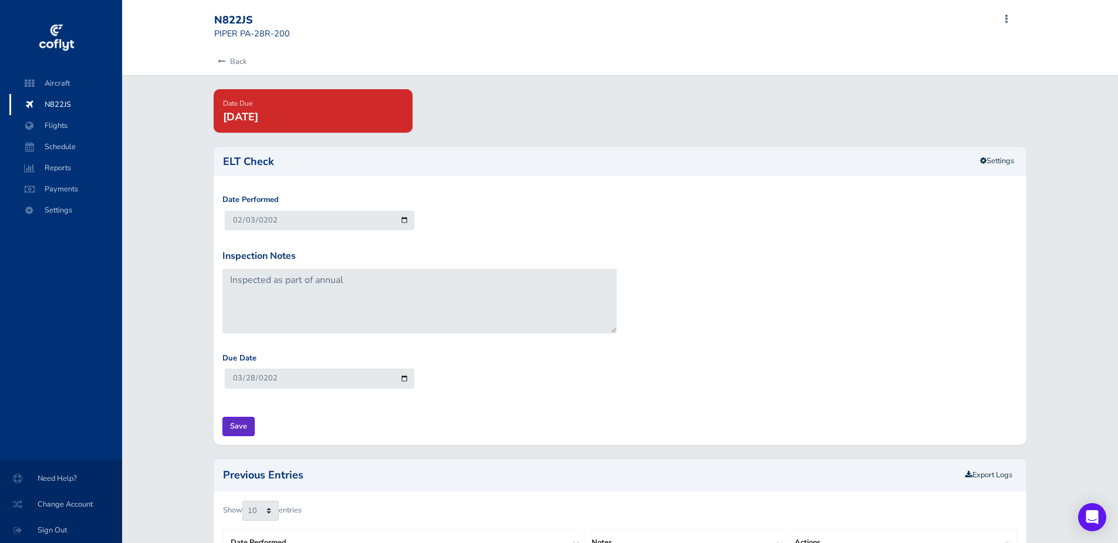
type input "Update Inspection"
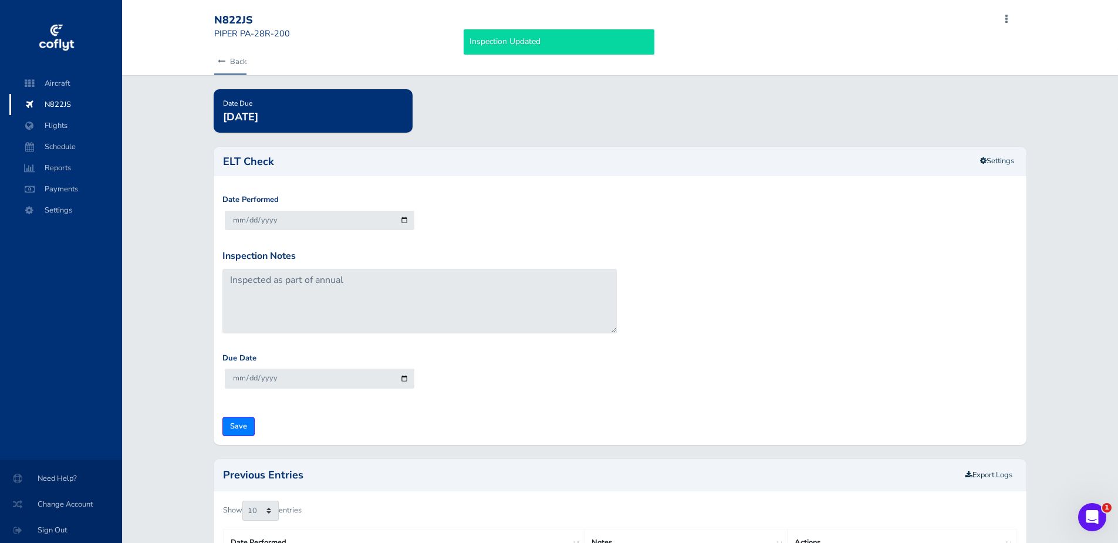
click at [237, 63] on link "Back" at bounding box center [230, 62] width 32 height 26
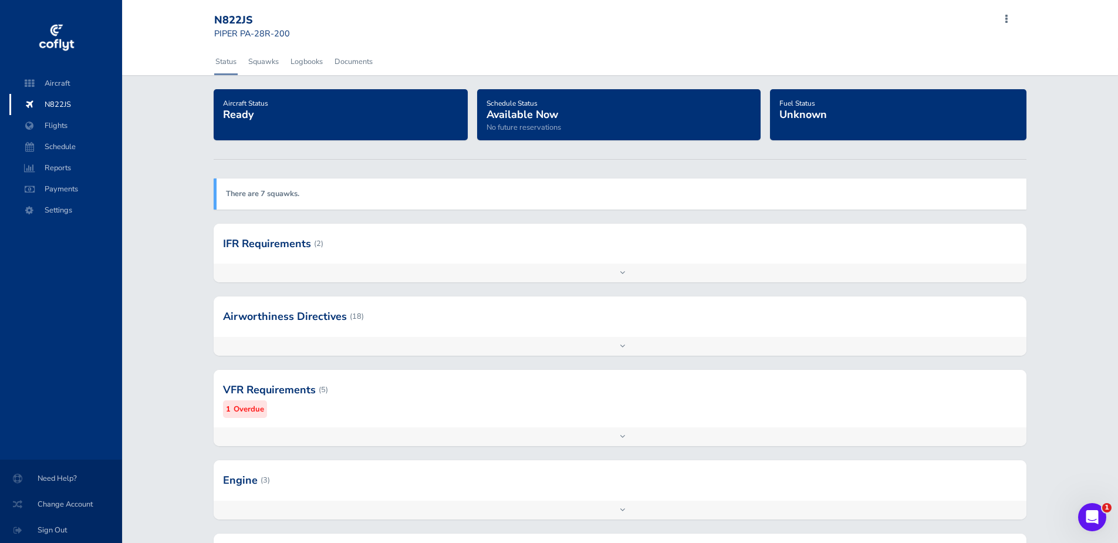
click at [407, 414] on div at bounding box center [620, 390] width 812 height 58
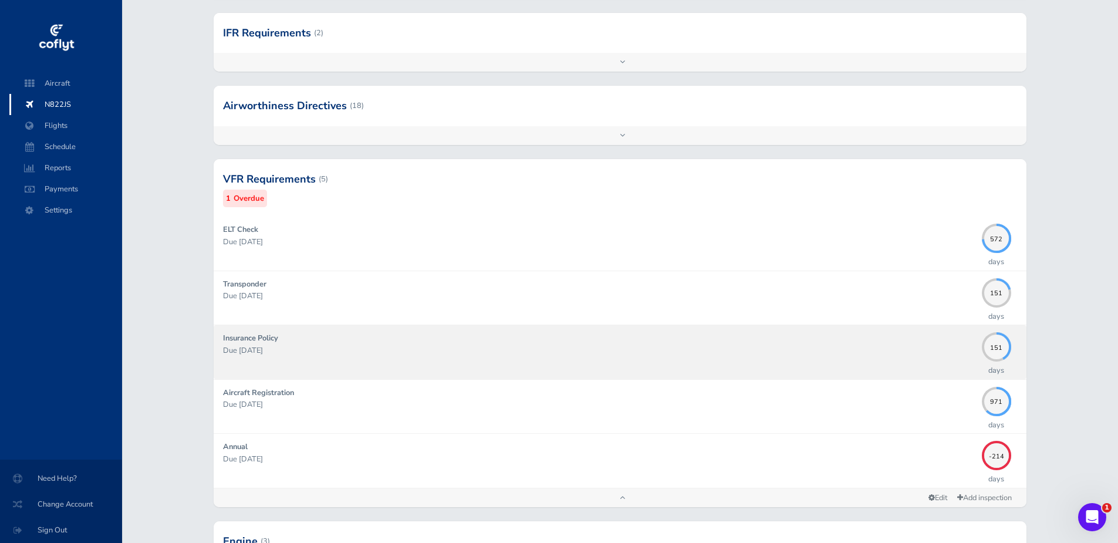
scroll to position [235, 0]
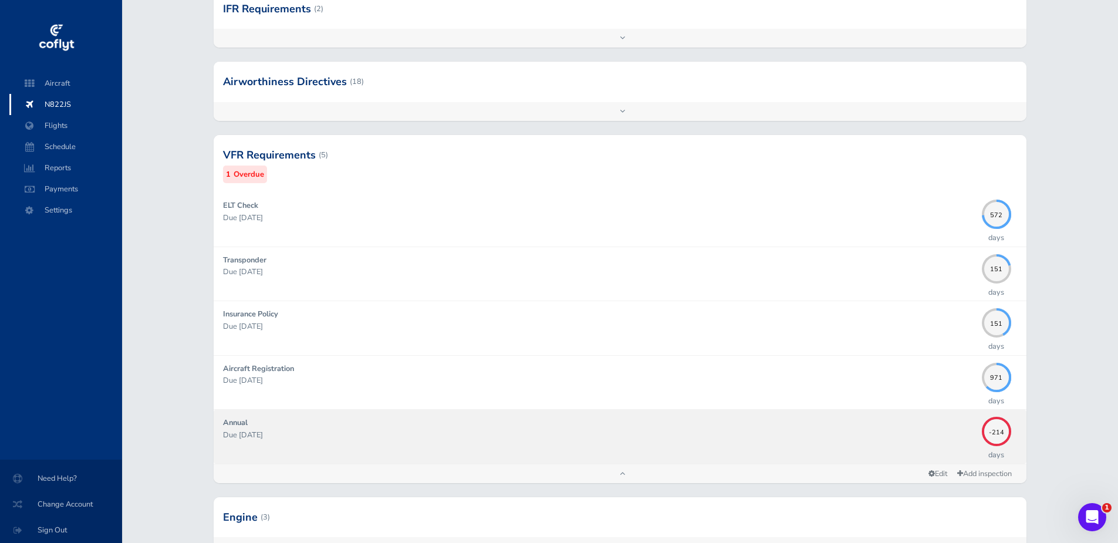
click at [377, 436] on p "Due 01/31/2025" at bounding box center [599, 435] width 753 height 12
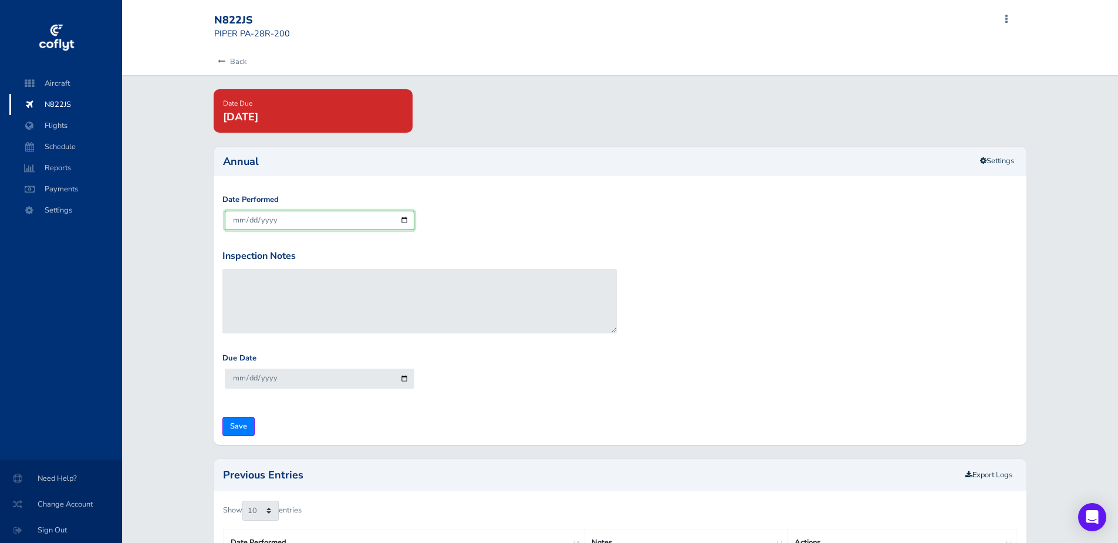
click at [326, 220] on input "2025-09-02" at bounding box center [320, 220] width 190 height 19
type input "2025-02-02"
type input "2026-02-28"
type input "2026-09-30"
type input "2025-02-03"
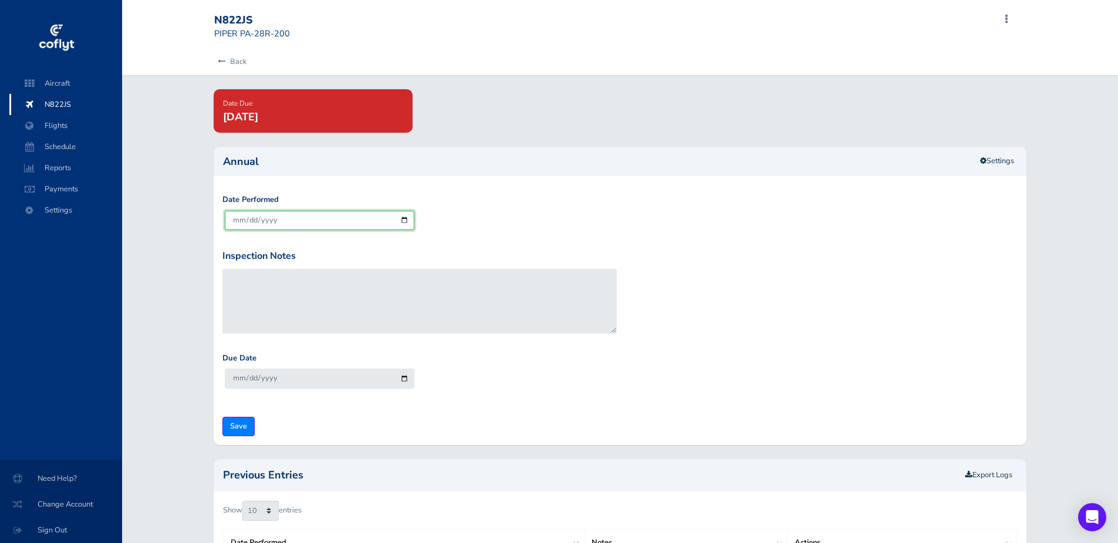
type input "2026-02-28"
type input "0002-02-03"
type input "0003-02-28"
type input "0020-02-03"
type input "0021-02-28"
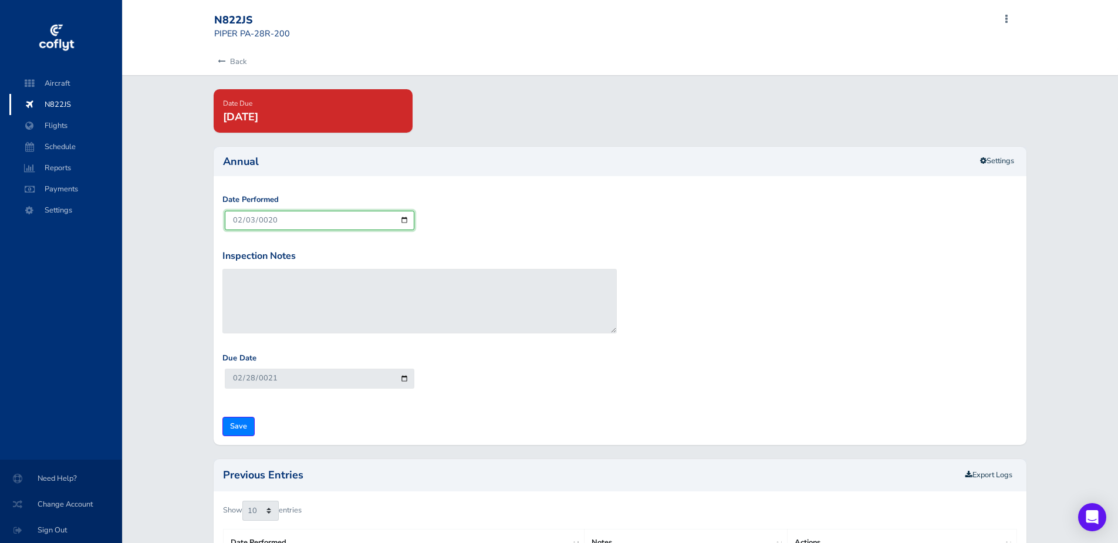
type input "0202-02-03"
type input "0203-02-28"
type input "2025-02-03"
type input "2026-02-28"
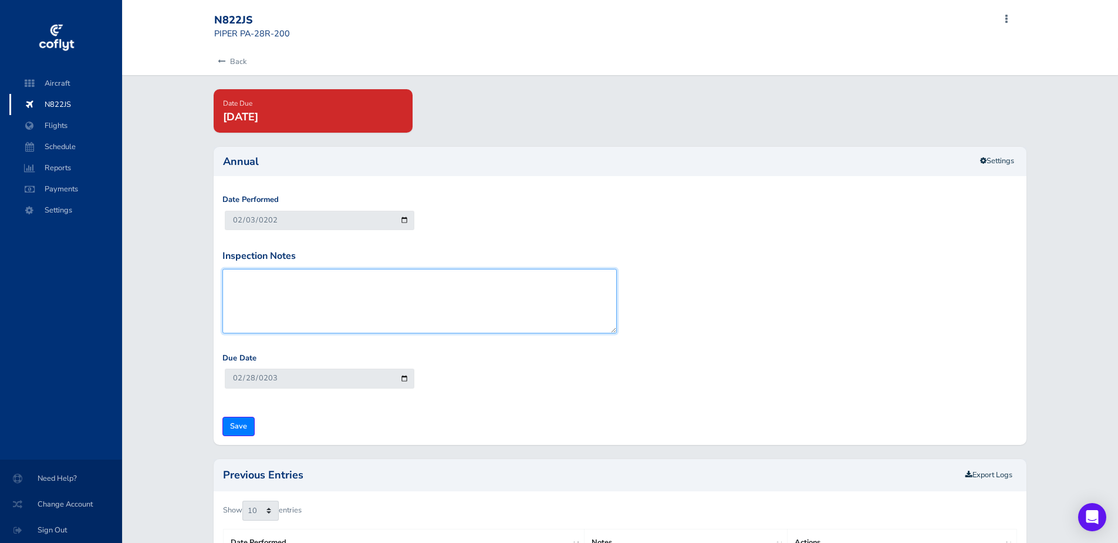
click at [490, 286] on textarea "Inspection Notes" at bounding box center [419, 301] width 394 height 65
type textarea "Annual Inspection PFM Maint"
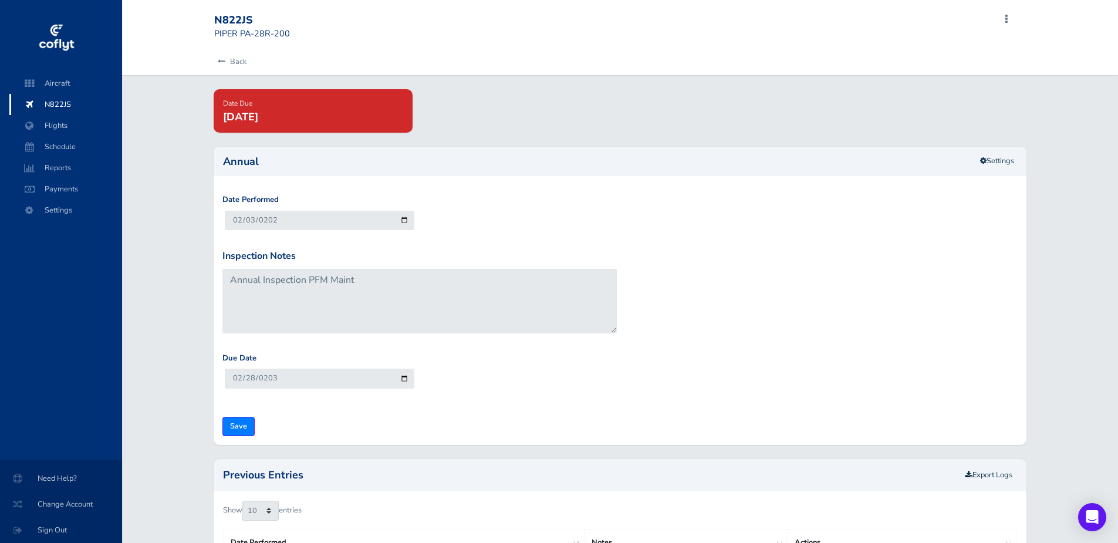
click at [794, 328] on div "Inspection Notes Annual Inspection PFM Maint" at bounding box center [620, 300] width 801 height 103
click at [353, 381] on input "2026-02-28" at bounding box center [320, 378] width 190 height 19
click at [403, 380] on input "2026-02-28" at bounding box center [320, 378] width 190 height 19
click at [303, 376] on input "2026-02-28" at bounding box center [320, 378] width 190 height 19
type input "2026-03-28"
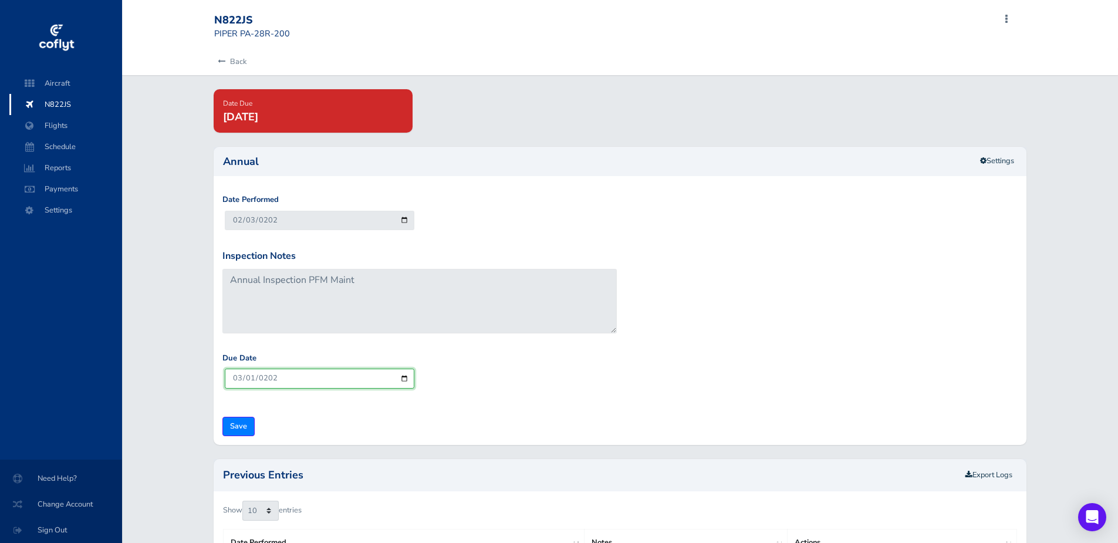
type input "2026-03-01"
drag, startPoint x: 727, startPoint y: 376, endPoint x: 676, endPoint y: 379, distance: 51.1
click at [725, 377] on div "Due Date 2026-03-01" at bounding box center [620, 379] width 801 height 55
click at [242, 428] on input "Save" at bounding box center [238, 426] width 32 height 19
type input "Update Inspection"
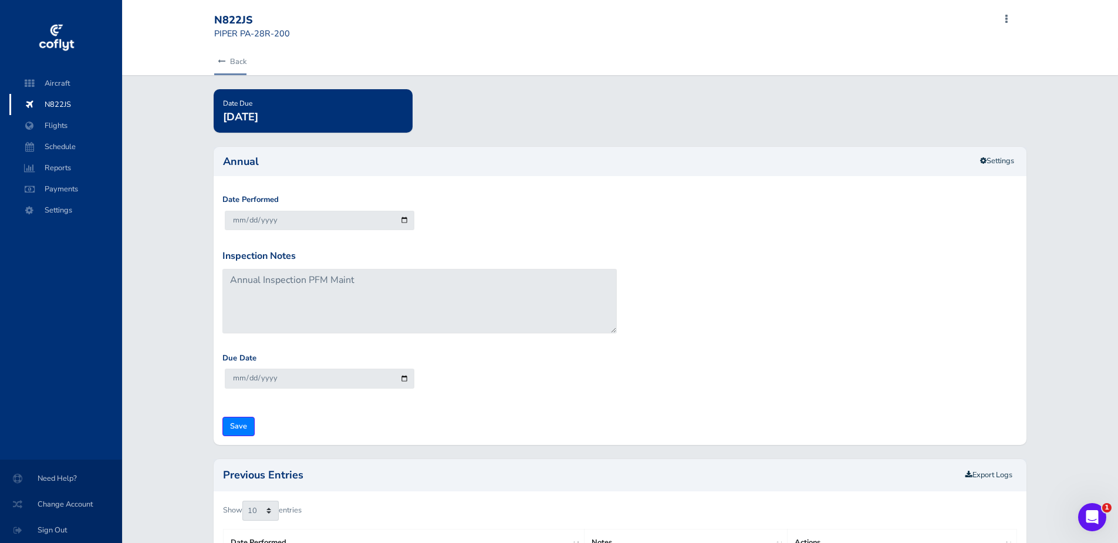
click at [230, 62] on link "Back" at bounding box center [230, 62] width 32 height 26
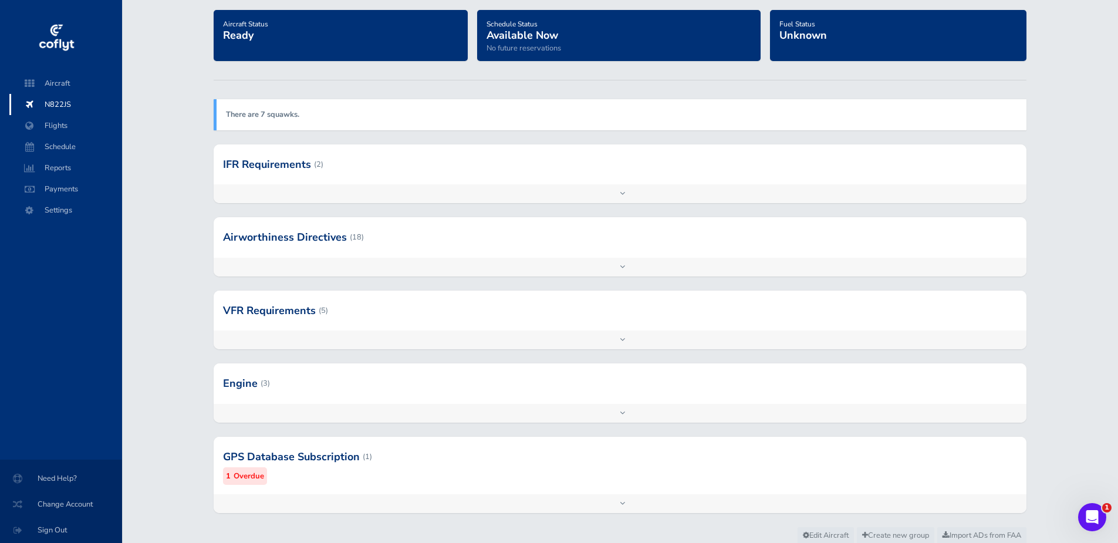
scroll to position [122, 0]
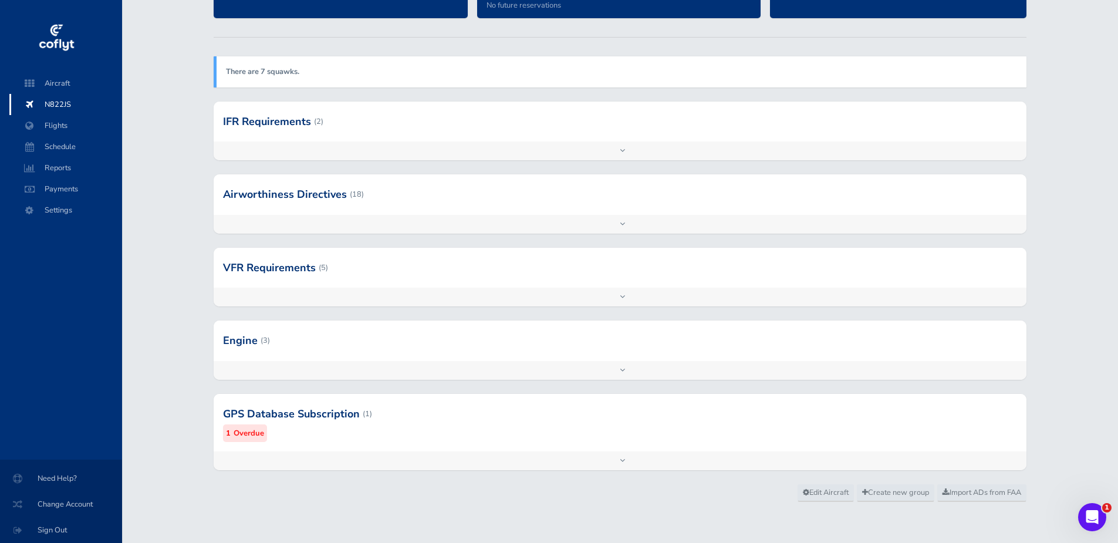
click at [389, 426] on div at bounding box center [620, 414] width 812 height 58
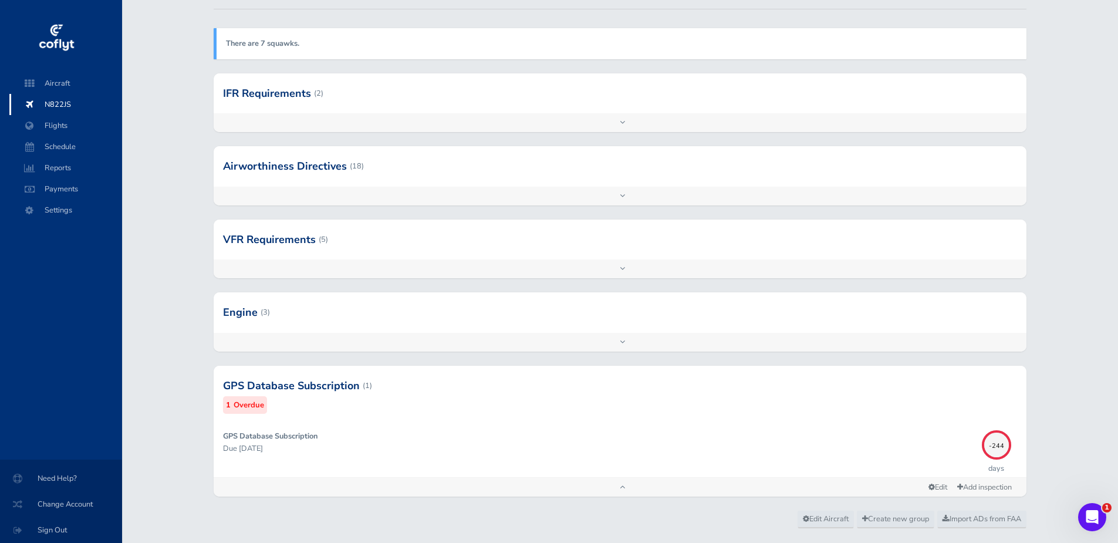
scroll to position [177, 0]
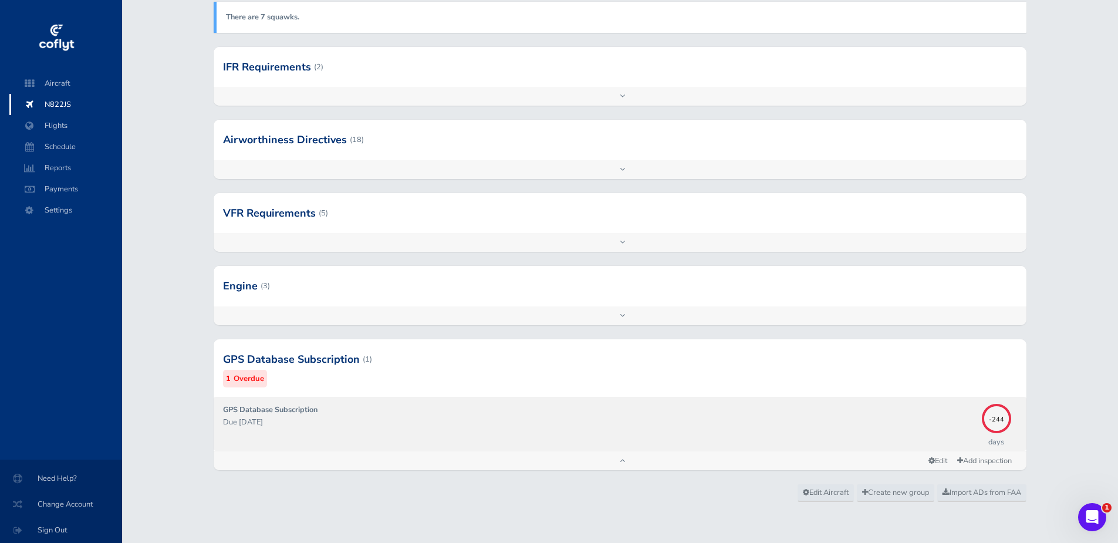
click at [325, 421] on p "Due 01/01/2025" at bounding box center [599, 422] width 753 height 12
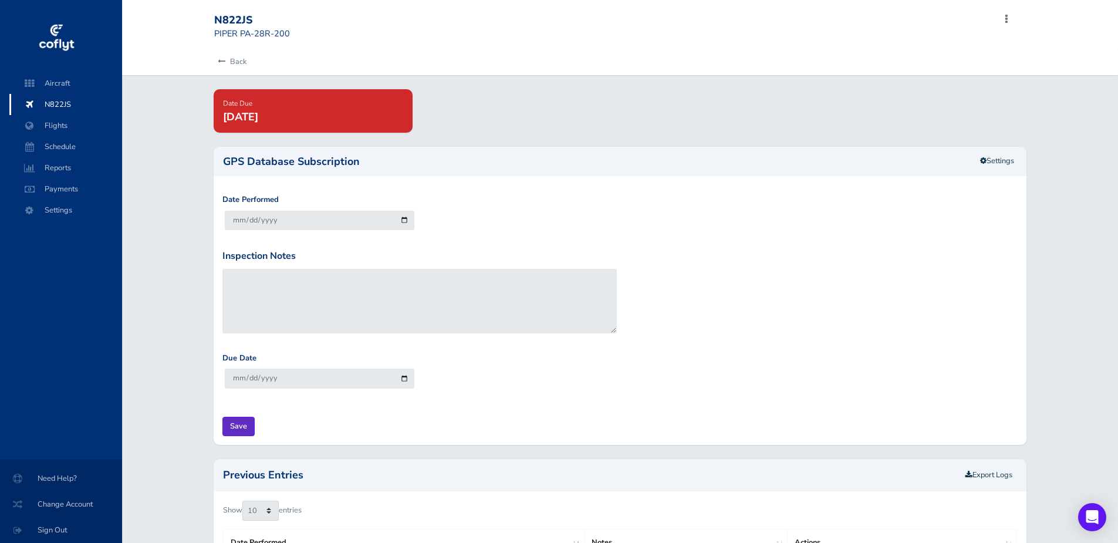
click at [240, 423] on input "Save" at bounding box center [238, 426] width 32 height 19
type input "Update Inspection"
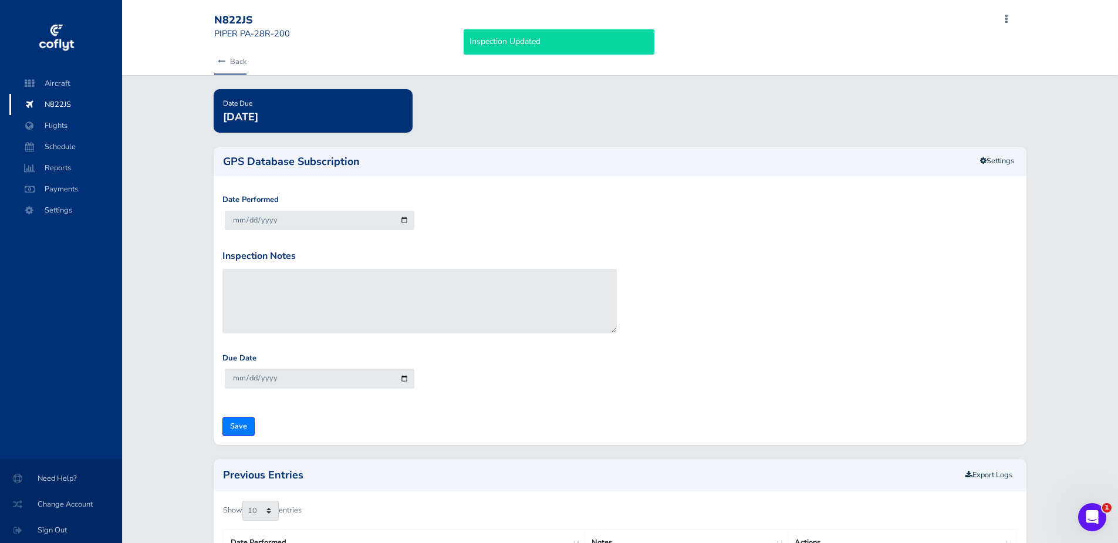
click at [229, 59] on link "Back" at bounding box center [230, 62] width 32 height 26
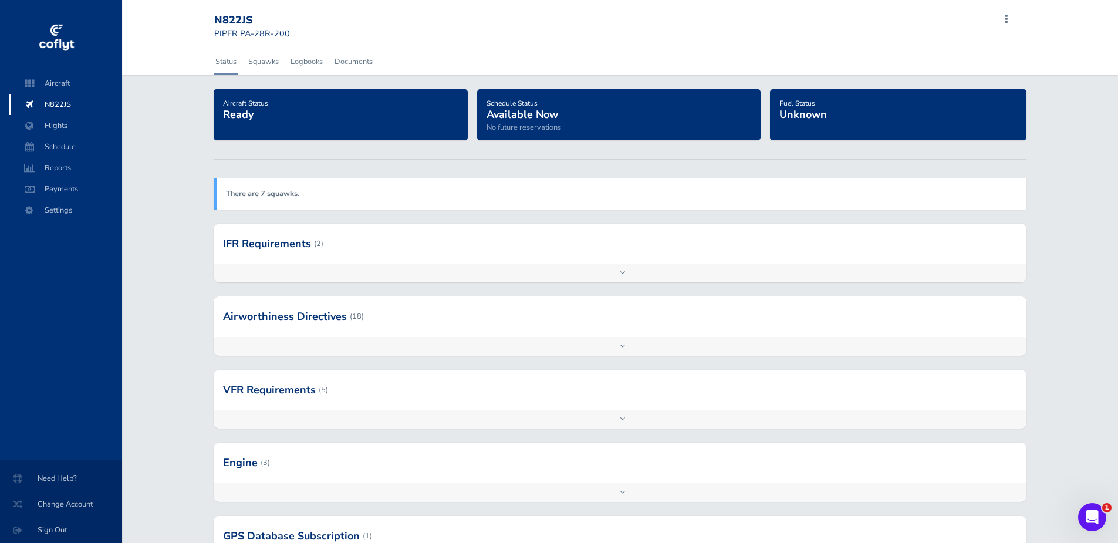
click at [802, 115] on span "Unknown" at bounding box center [804, 114] width 48 height 14
click at [310, 53] on link "Logbooks" at bounding box center [306, 62] width 35 height 26
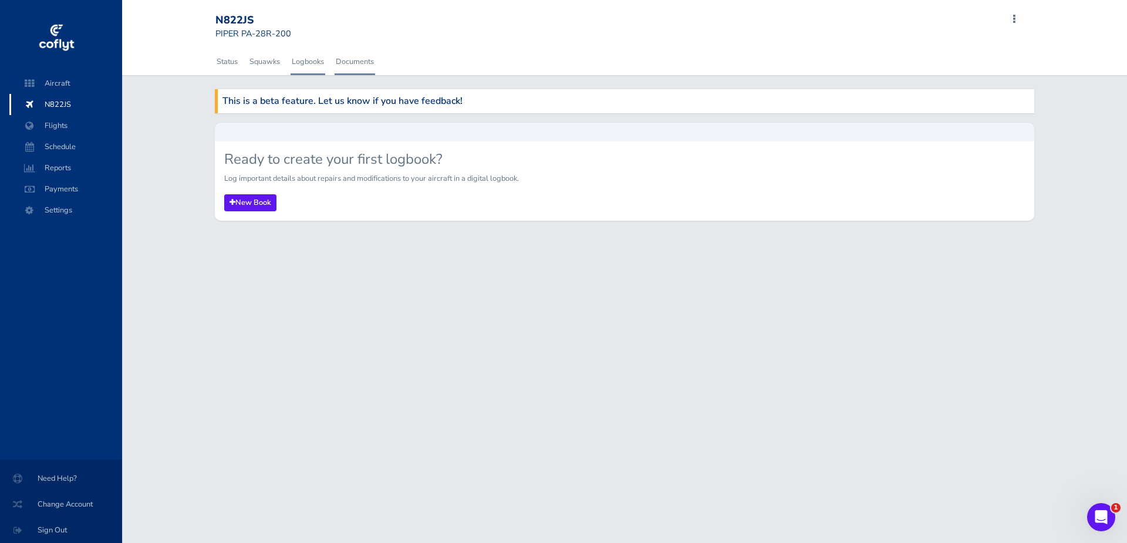
click at [352, 59] on link "Documents" at bounding box center [355, 62] width 41 height 26
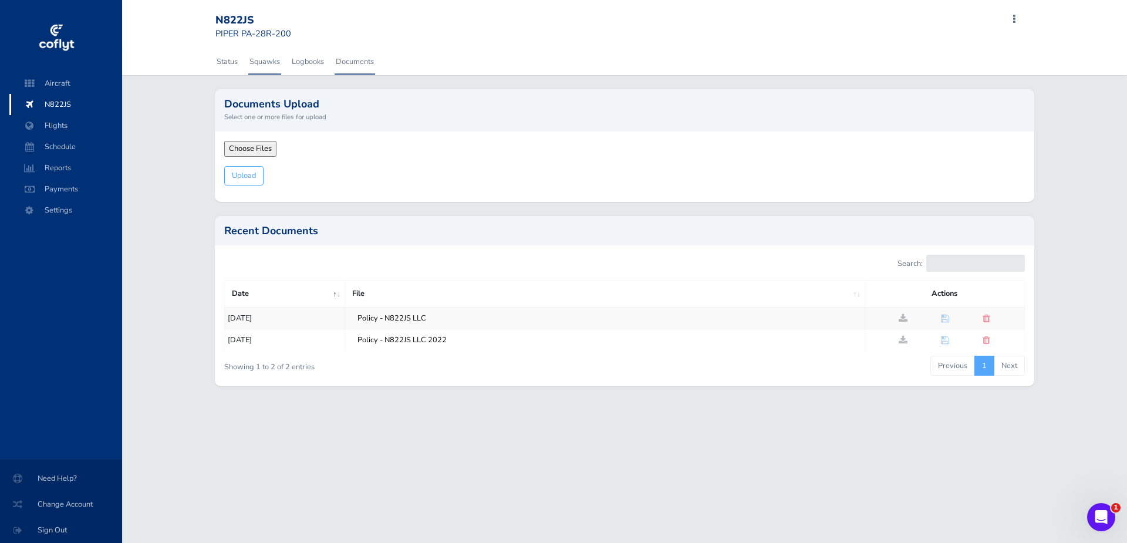
click at [270, 68] on link "Squawks" at bounding box center [264, 62] width 33 height 26
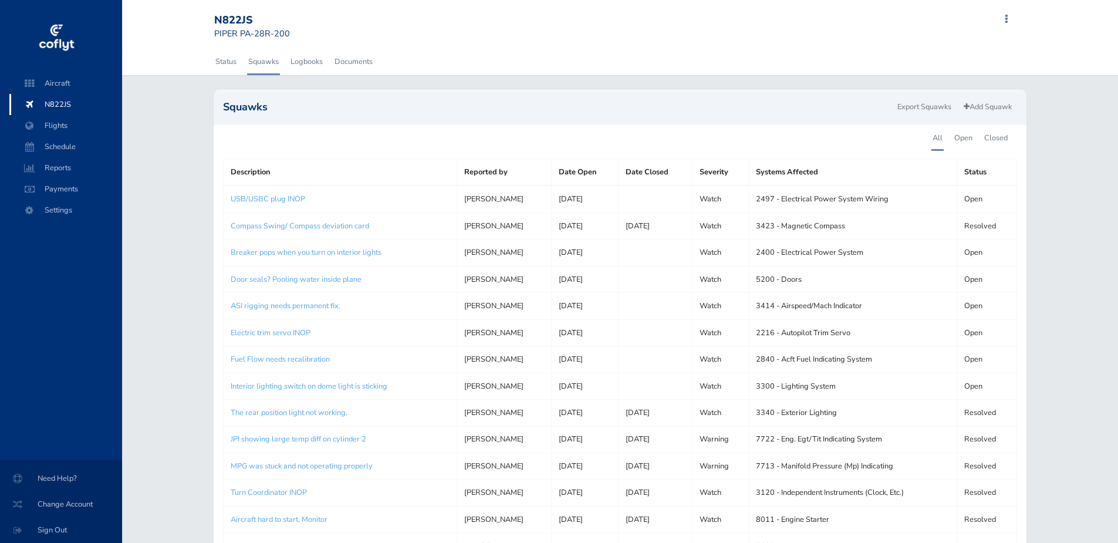
click at [229, 62] on link "Status" at bounding box center [225, 62] width 23 height 26
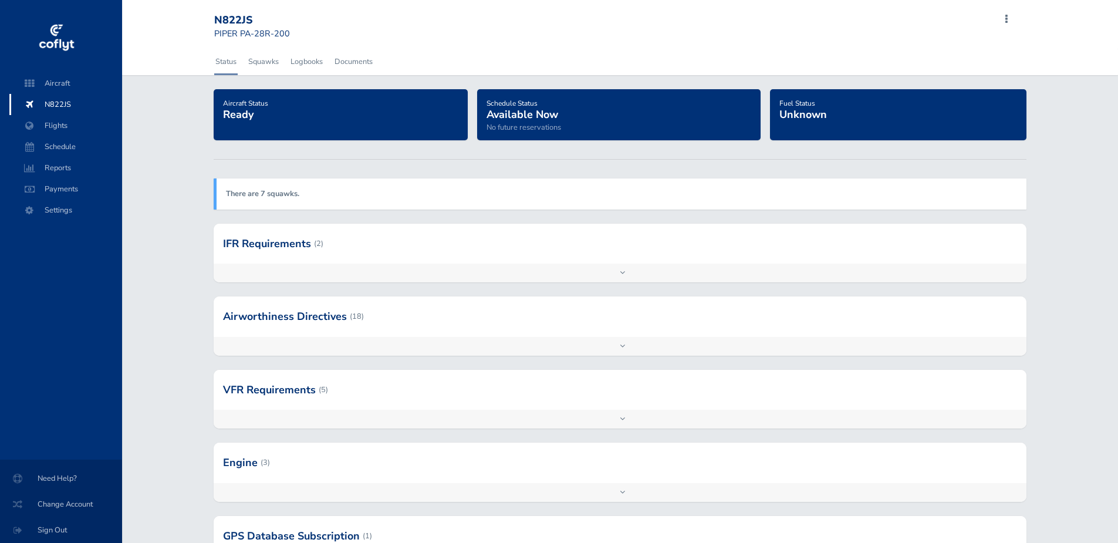
click at [296, 200] on div "There are 7 squawks." at bounding box center [620, 193] width 812 height 31
click at [262, 193] on strong "There are 7 squawks." at bounding box center [262, 193] width 73 height 11
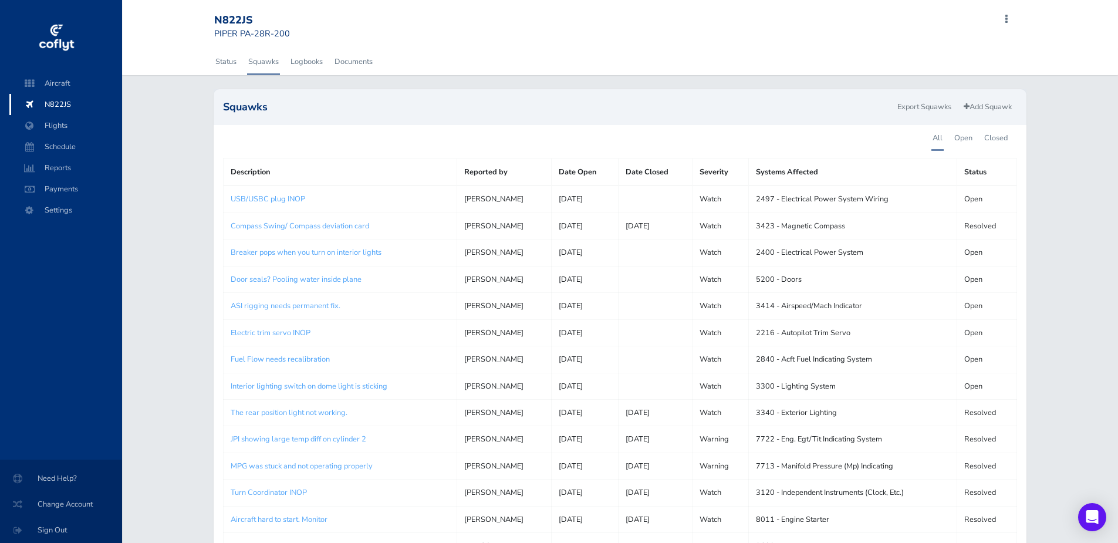
click at [286, 362] on link "Fuel Flow needs recalibration" at bounding box center [280, 359] width 99 height 11
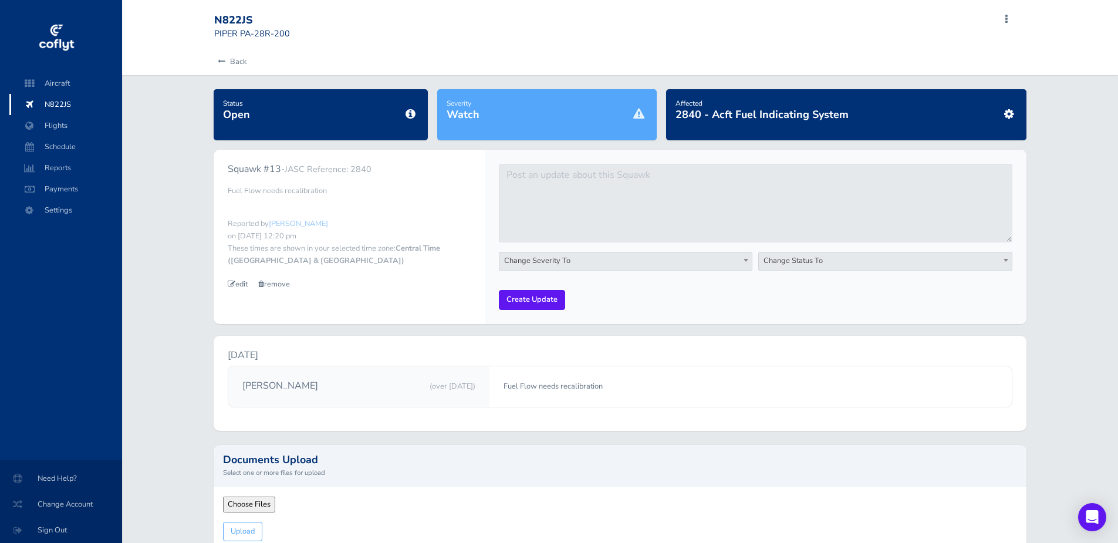
click at [620, 261] on span "Change Severity To" at bounding box center [626, 260] width 252 height 16
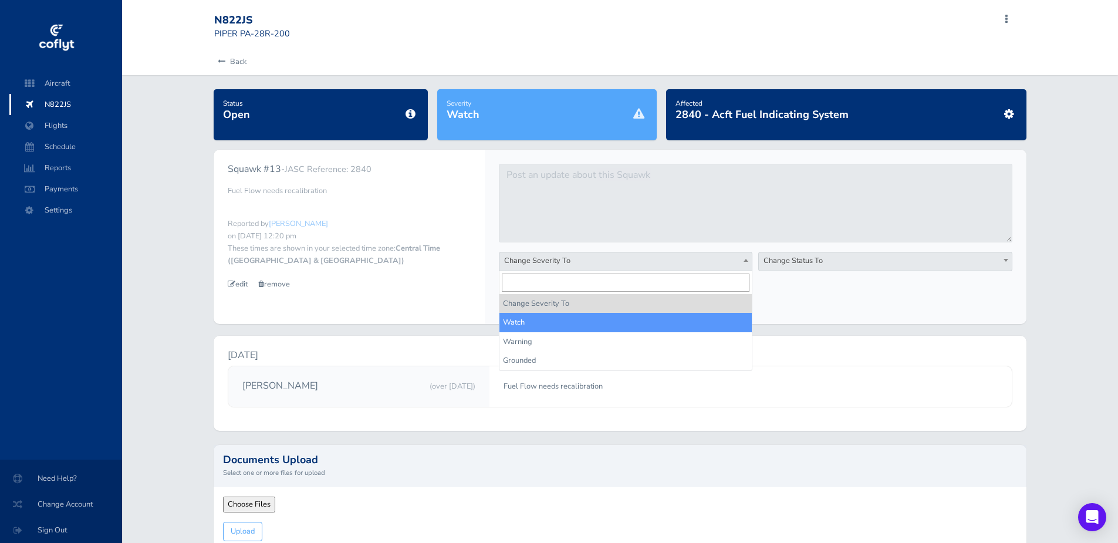
click at [837, 310] on div "Change Severity To Watch Warning Grounded Change Severity To Change Status To O…" at bounding box center [756, 237] width 542 height 174
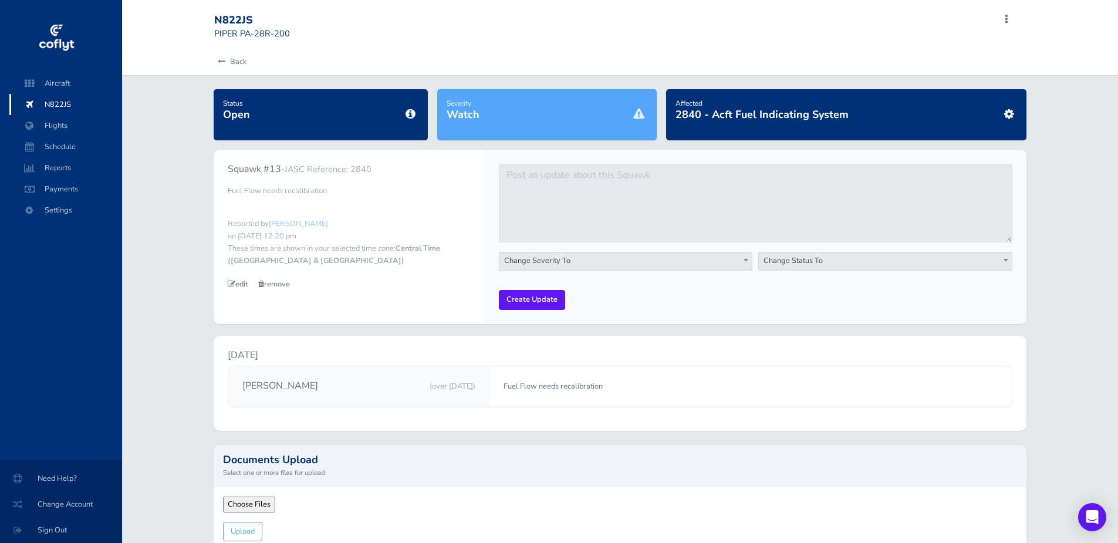
click at [837, 259] on span "Change Status To" at bounding box center [885, 260] width 252 height 16
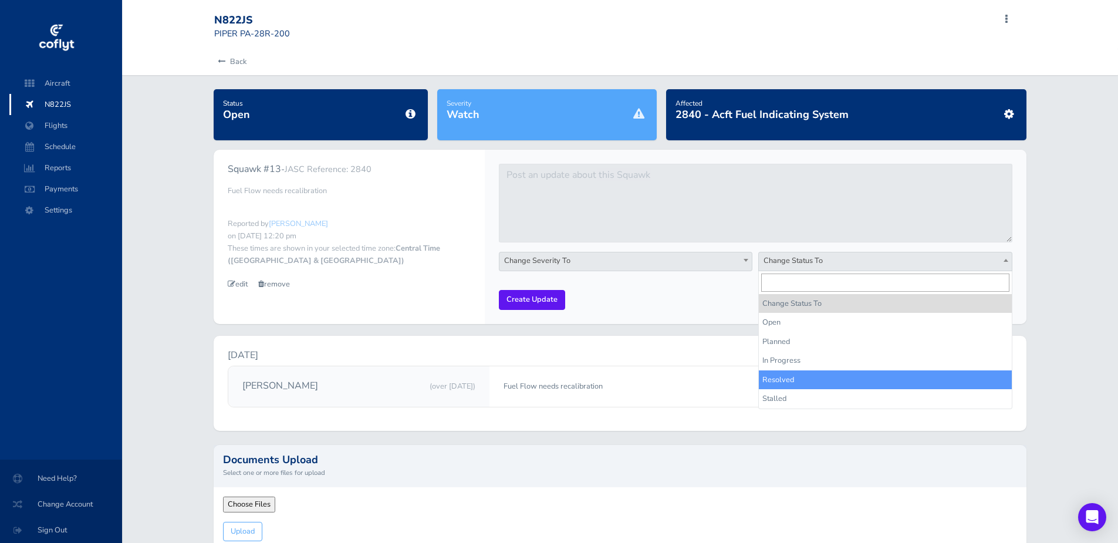
select select "resolved"
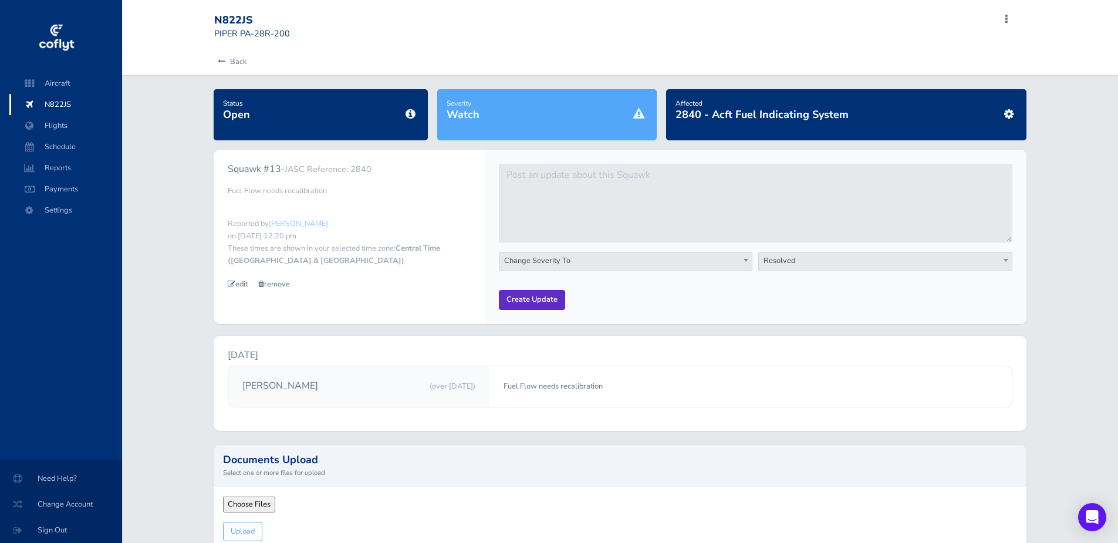
click at [532, 299] on input "Create Update" at bounding box center [532, 299] width 66 height 19
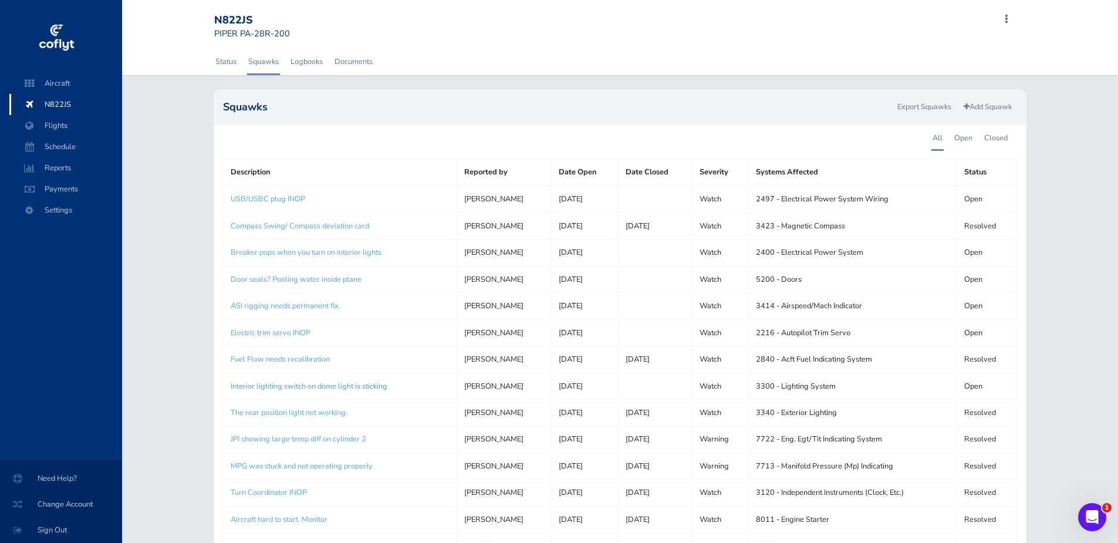
click at [279, 387] on link "Interior lighting switch on dome light is sticking" at bounding box center [309, 386] width 157 height 11
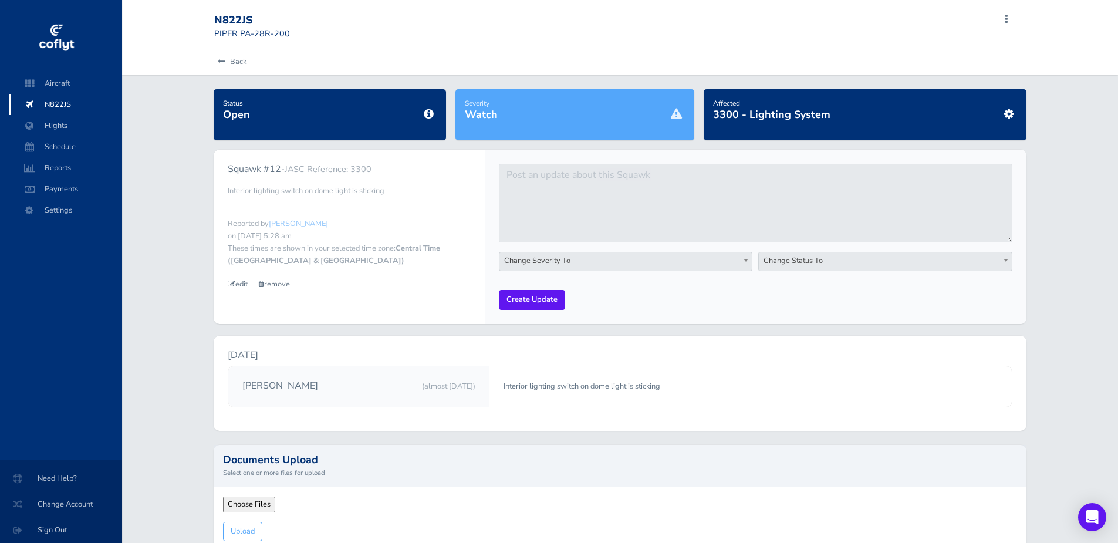
click at [839, 264] on span "Change Status To" at bounding box center [885, 260] width 252 height 16
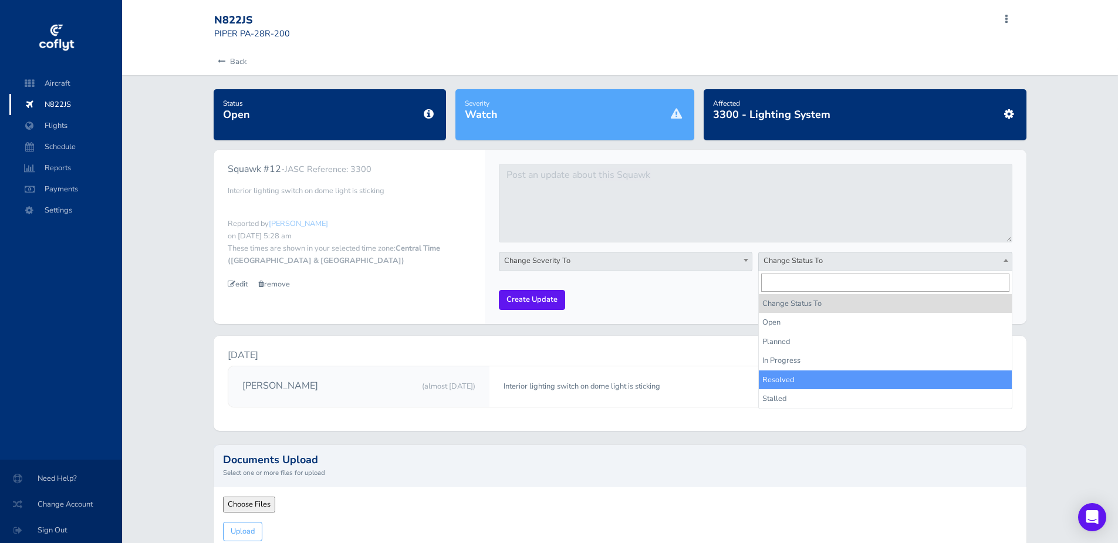
select select "resolved"
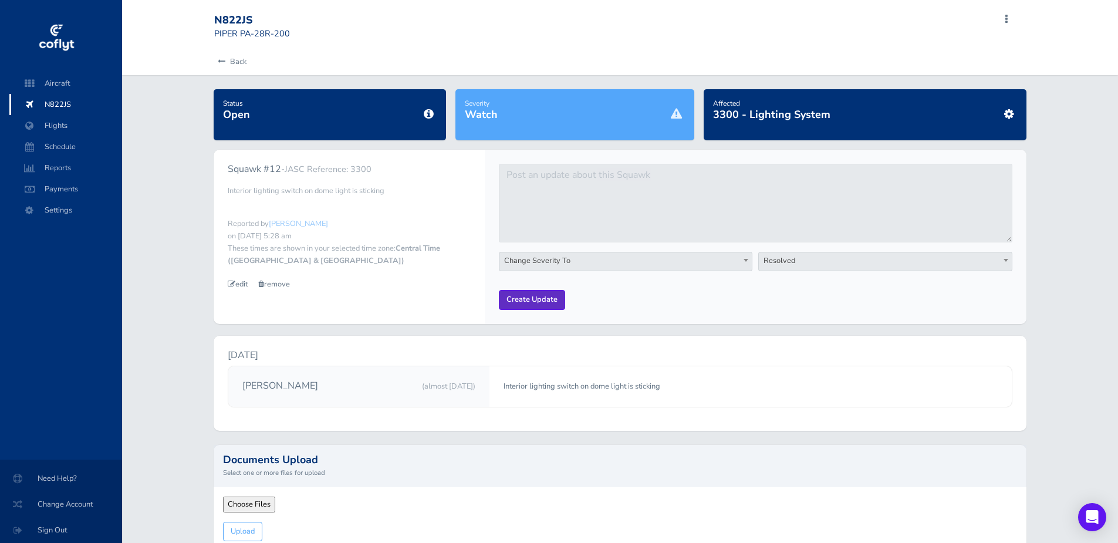
click at [525, 298] on input "Create Update" at bounding box center [532, 299] width 66 height 19
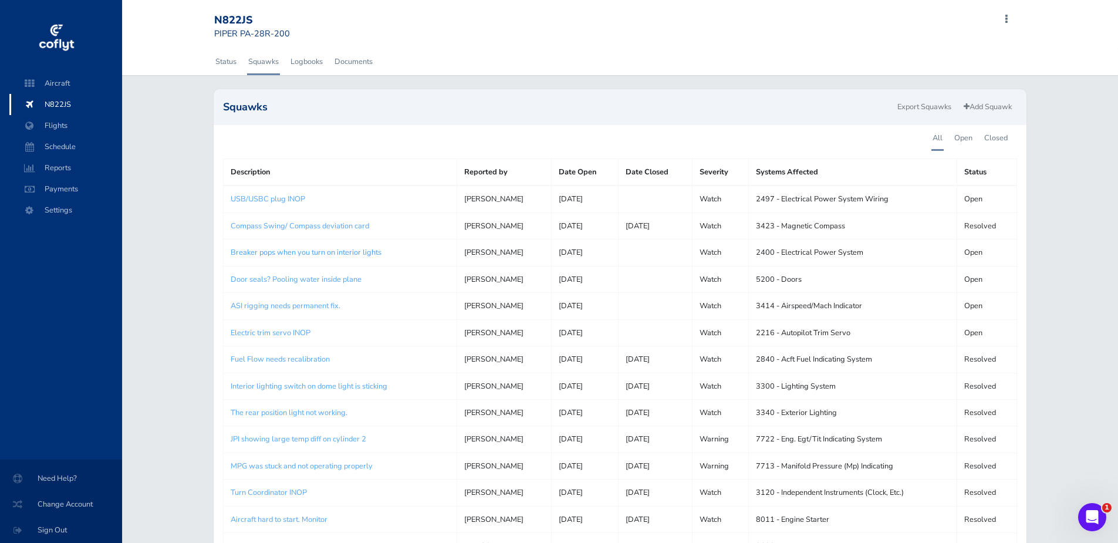
click at [288, 253] on link "Breaker pops when you turn on interior lights" at bounding box center [306, 252] width 151 height 11
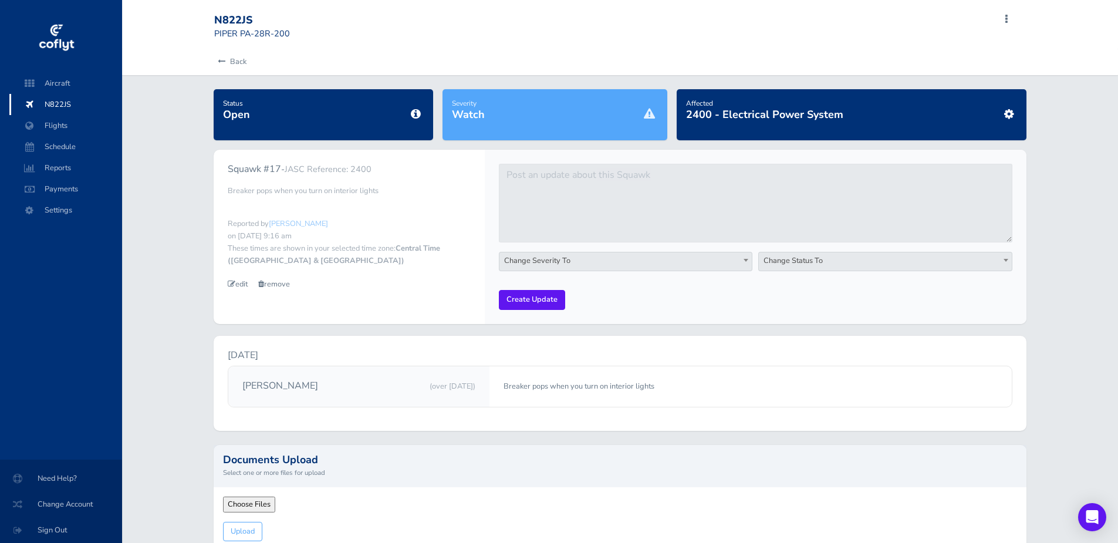
click at [877, 249] on form "Change Severity To Watch Warning Grounded Change Severity To Change Status To O…" at bounding box center [756, 237] width 514 height 146
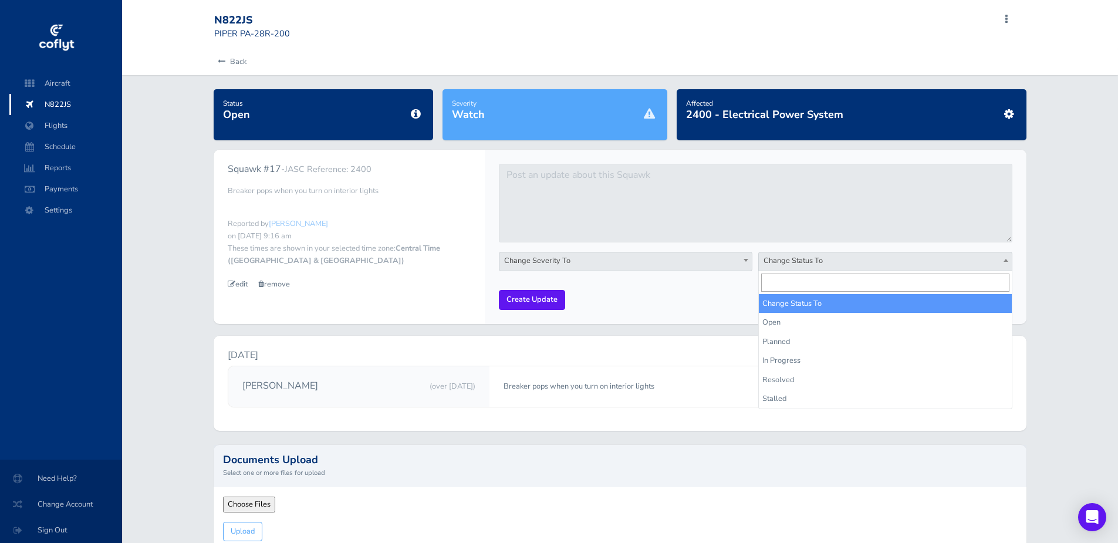
click at [868, 262] on span "Change Status To" at bounding box center [885, 260] width 252 height 16
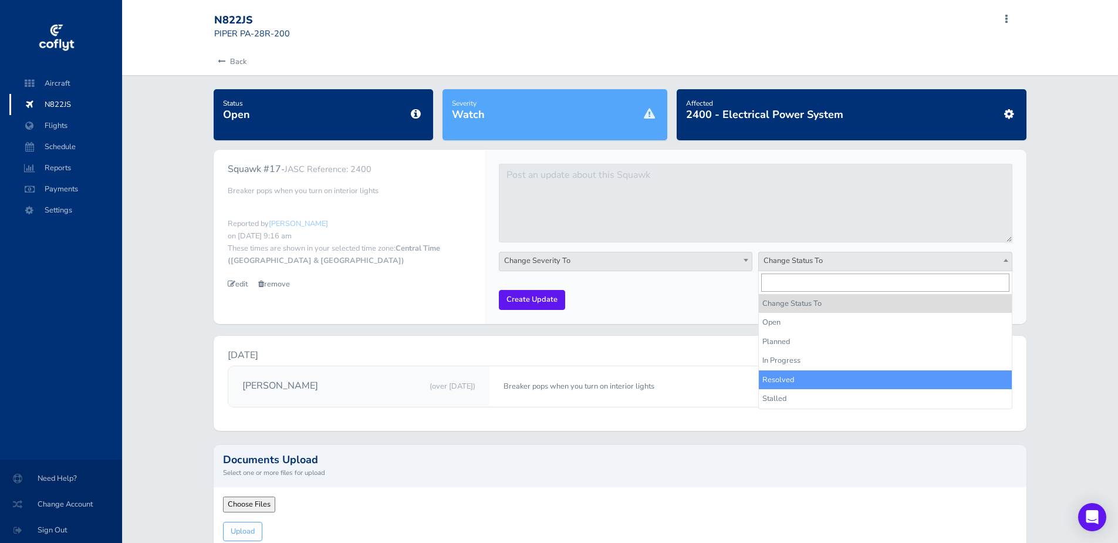
select select "resolved"
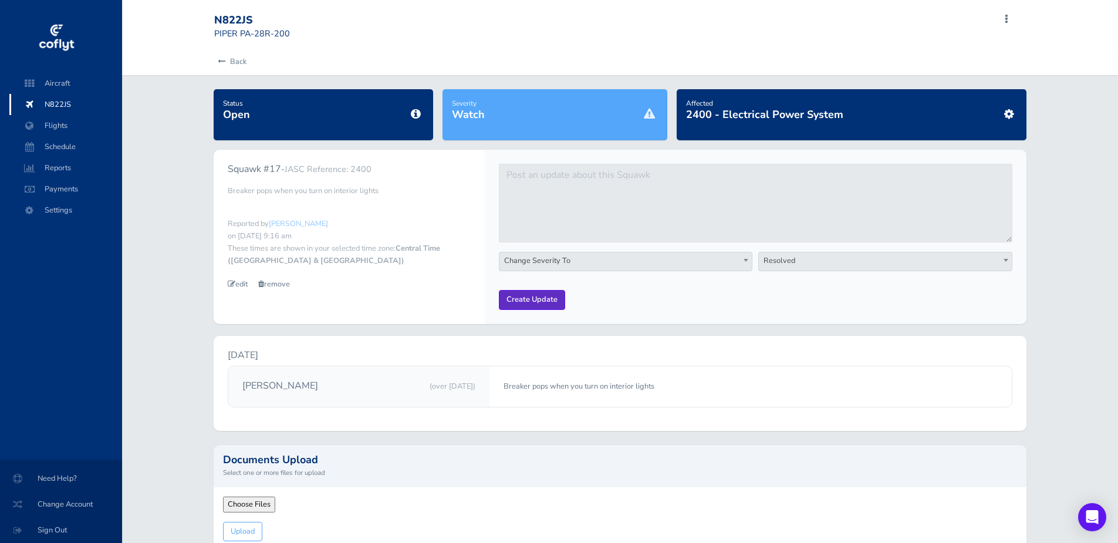
click at [544, 308] on input "Create Update" at bounding box center [532, 299] width 66 height 19
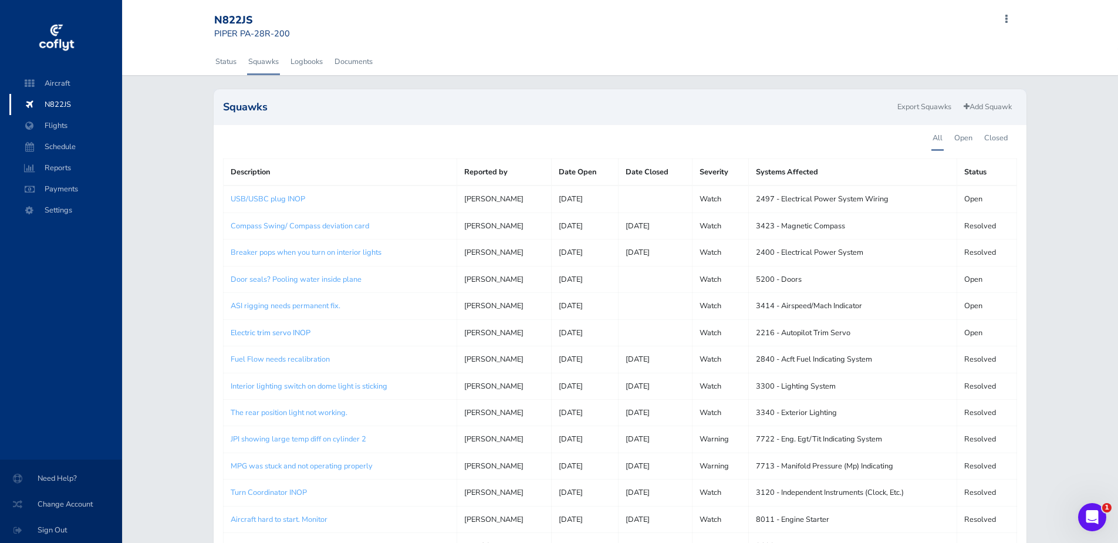
click at [293, 329] on link "Electric trim servo INOP" at bounding box center [271, 333] width 80 height 11
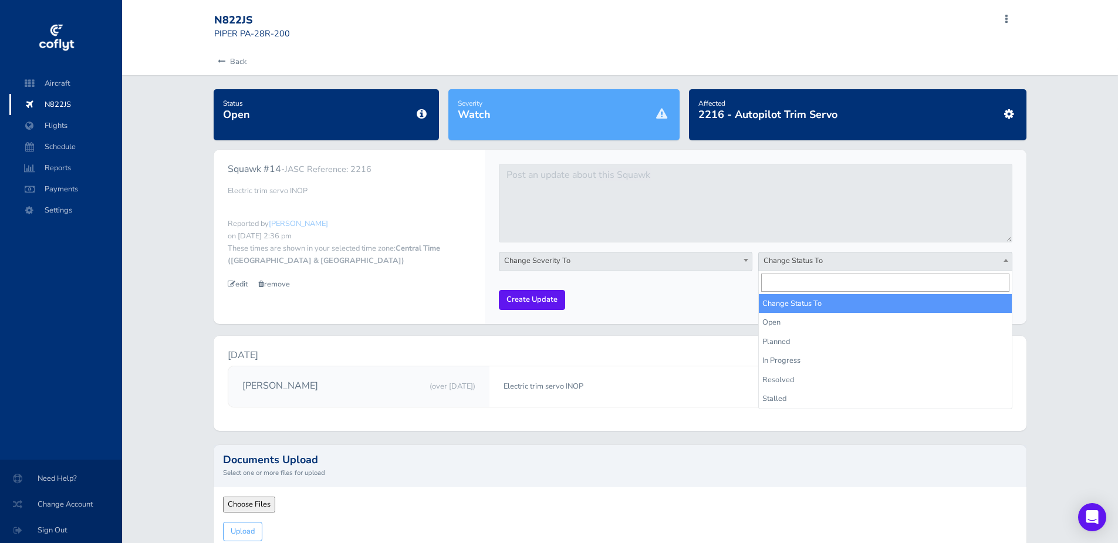
click at [892, 262] on span "Change Status To" at bounding box center [885, 260] width 252 height 16
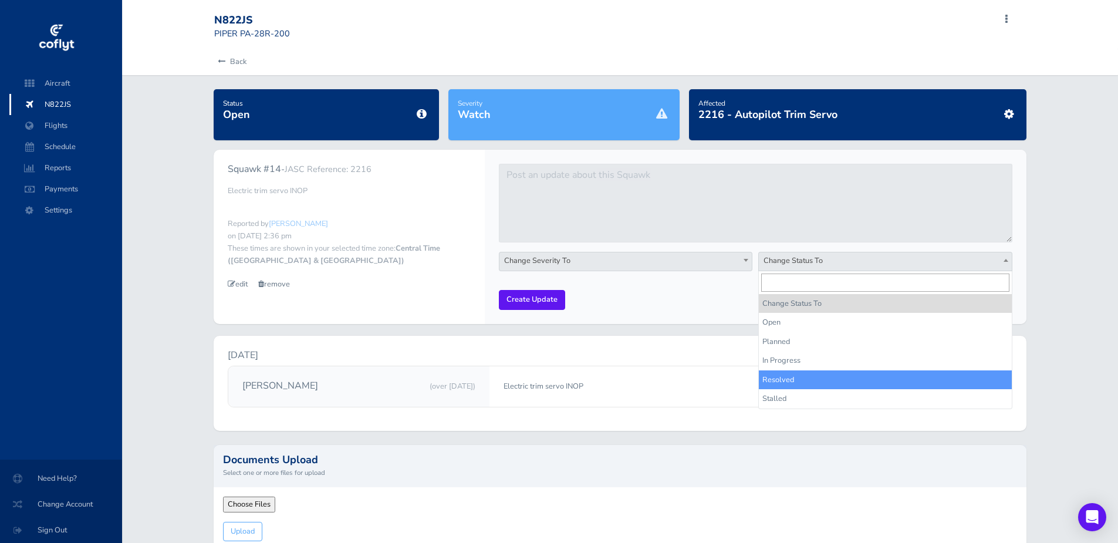
select select "resolved"
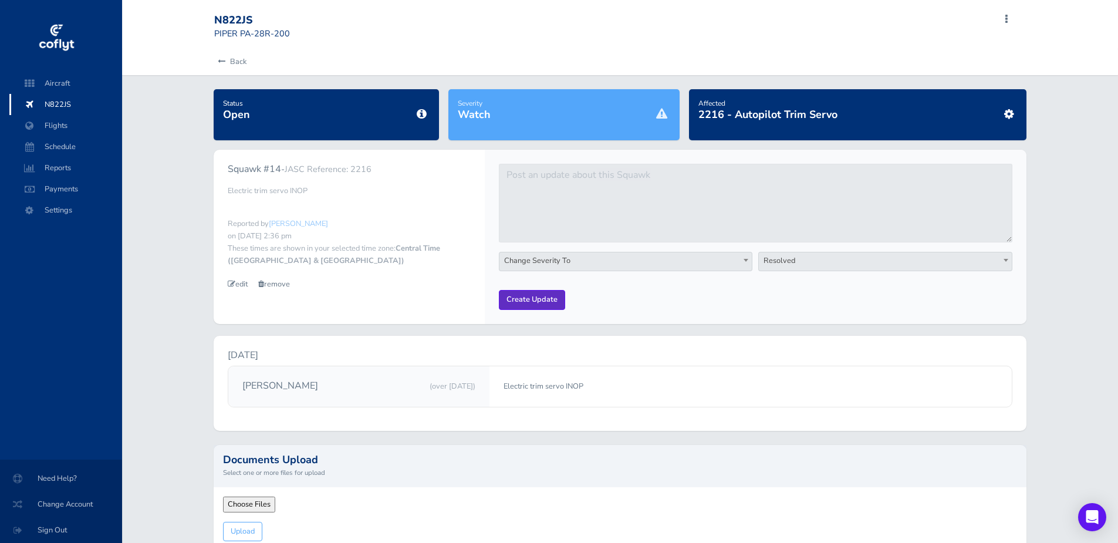
click at [538, 300] on input "Create Update" at bounding box center [532, 299] width 66 height 19
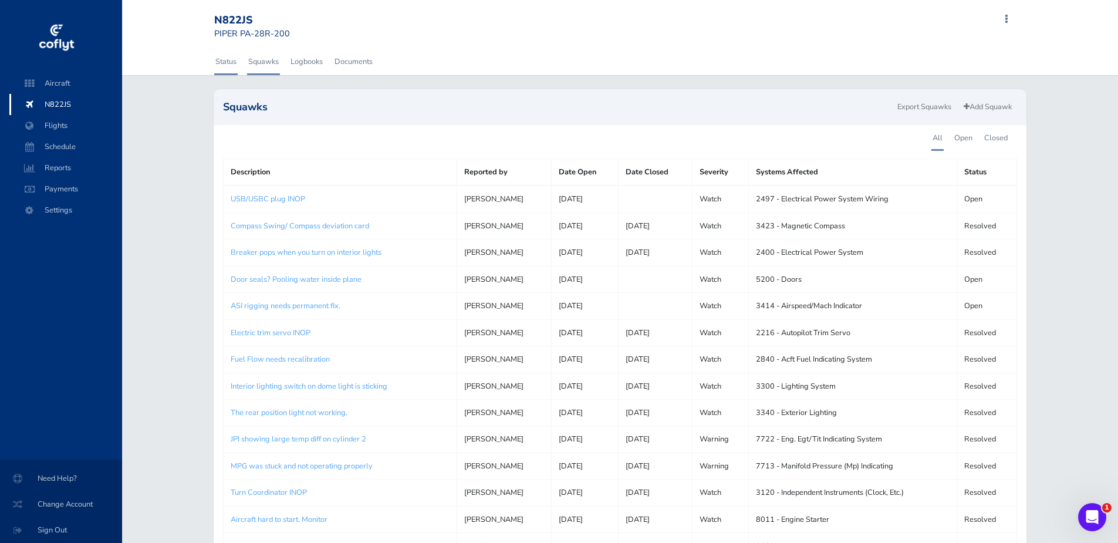
click at [236, 62] on link "Status" at bounding box center [225, 62] width 23 height 26
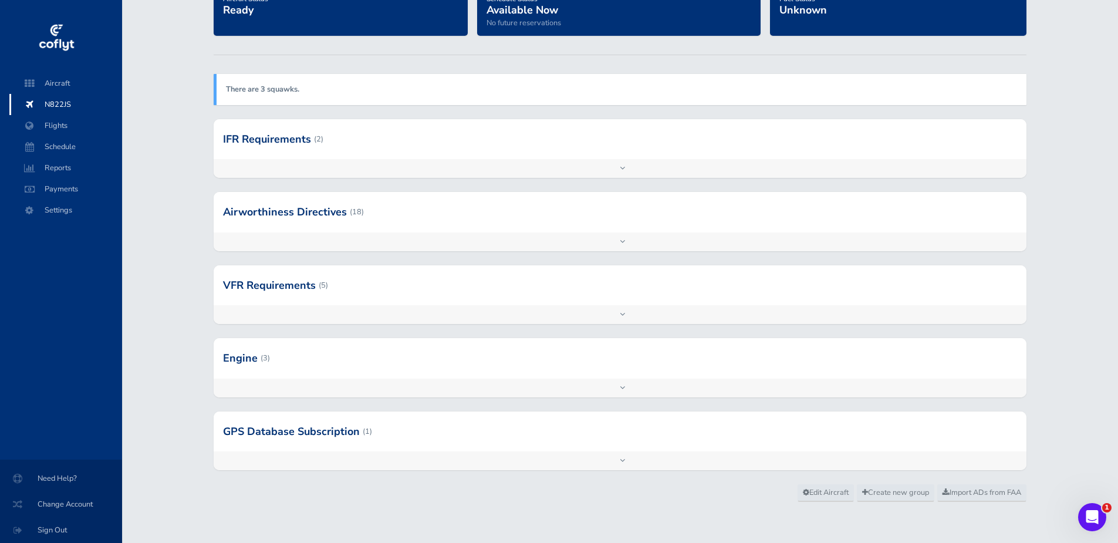
click at [407, 225] on div at bounding box center [620, 212] width 812 height 40
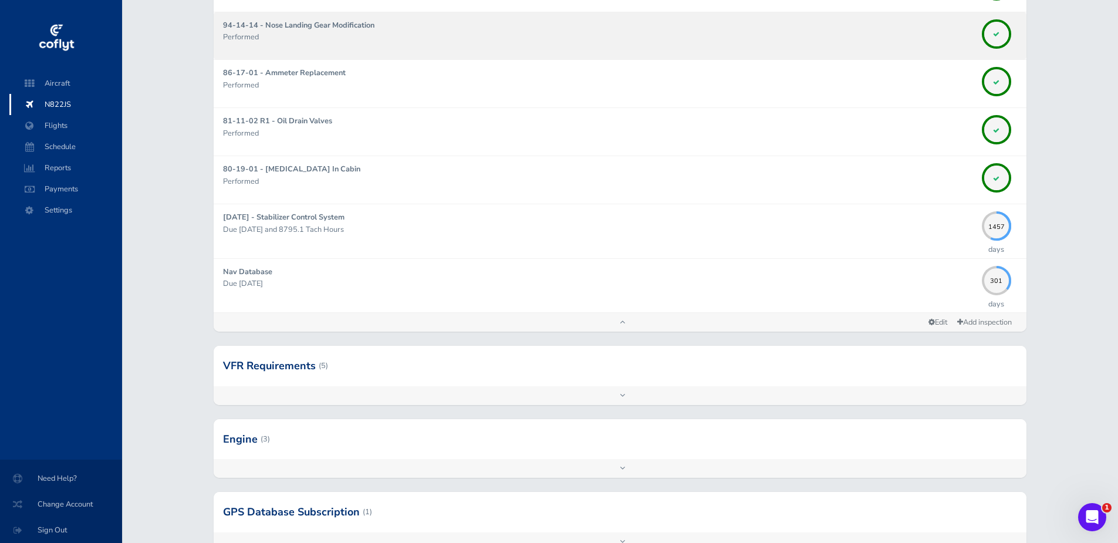
scroll to position [989, 0]
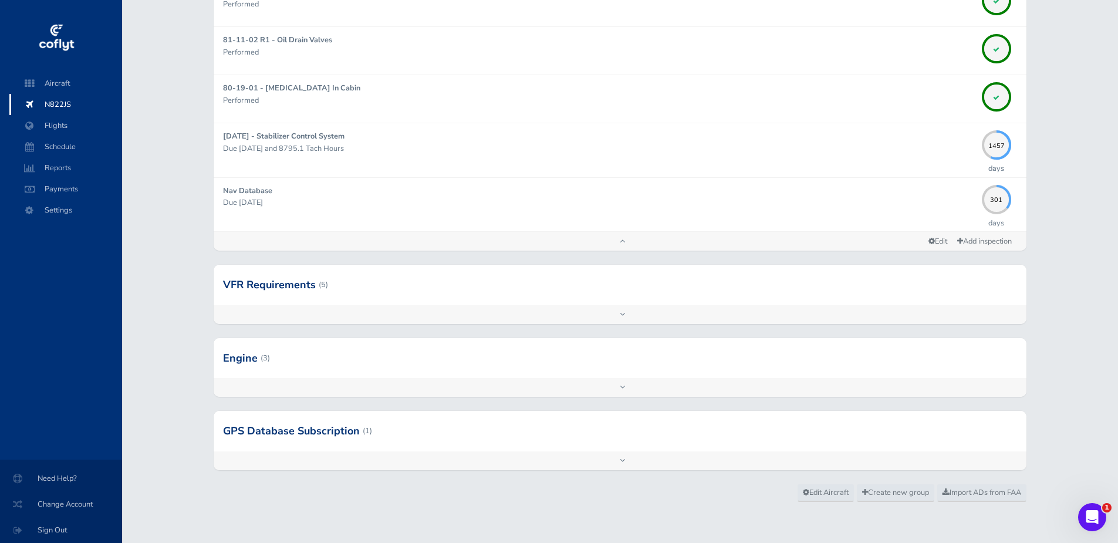
click at [373, 284] on div at bounding box center [620, 285] width 812 height 40
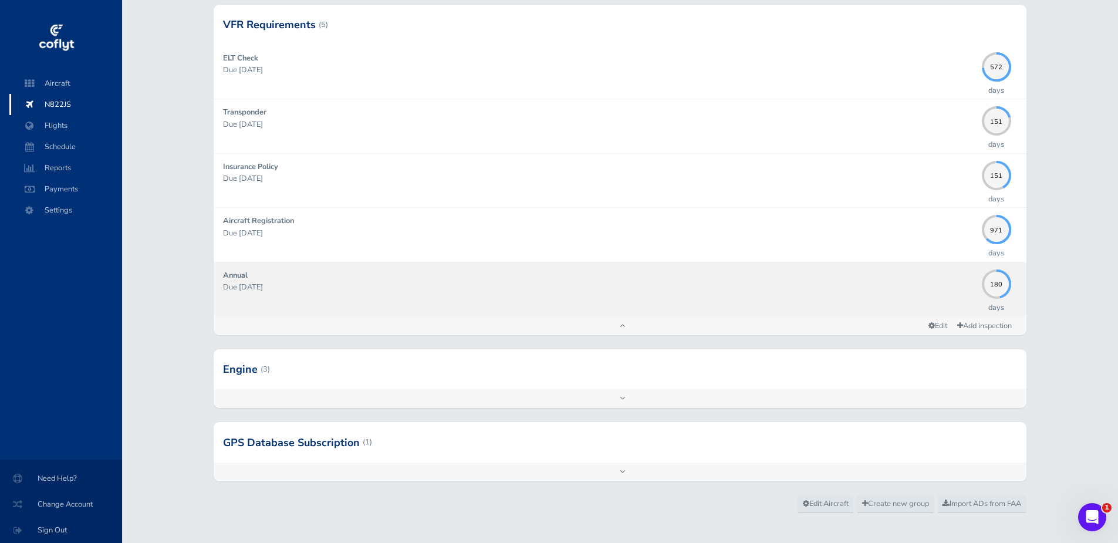
scroll to position [1260, 0]
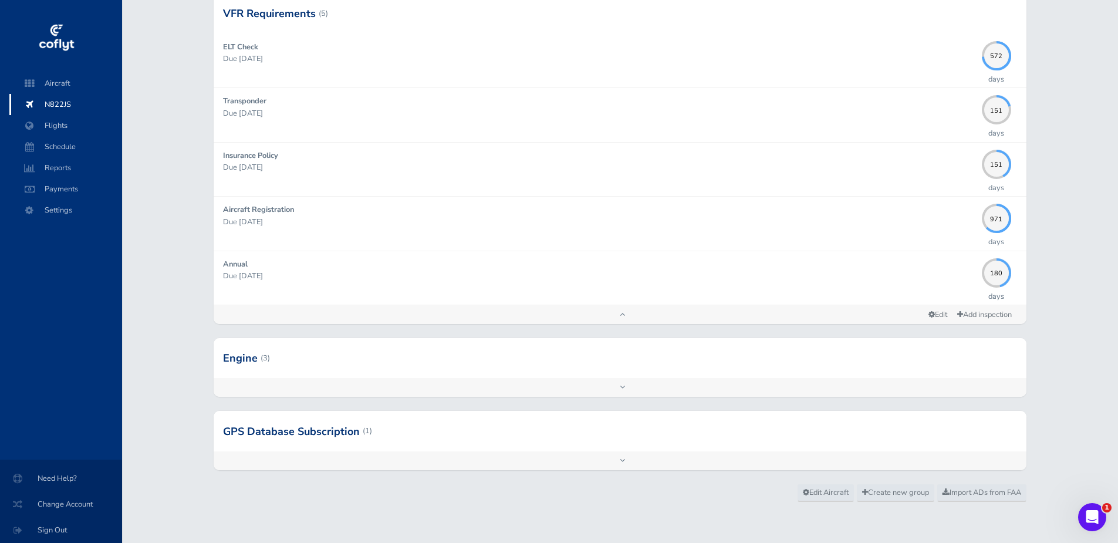
click at [359, 367] on div at bounding box center [620, 358] width 812 height 40
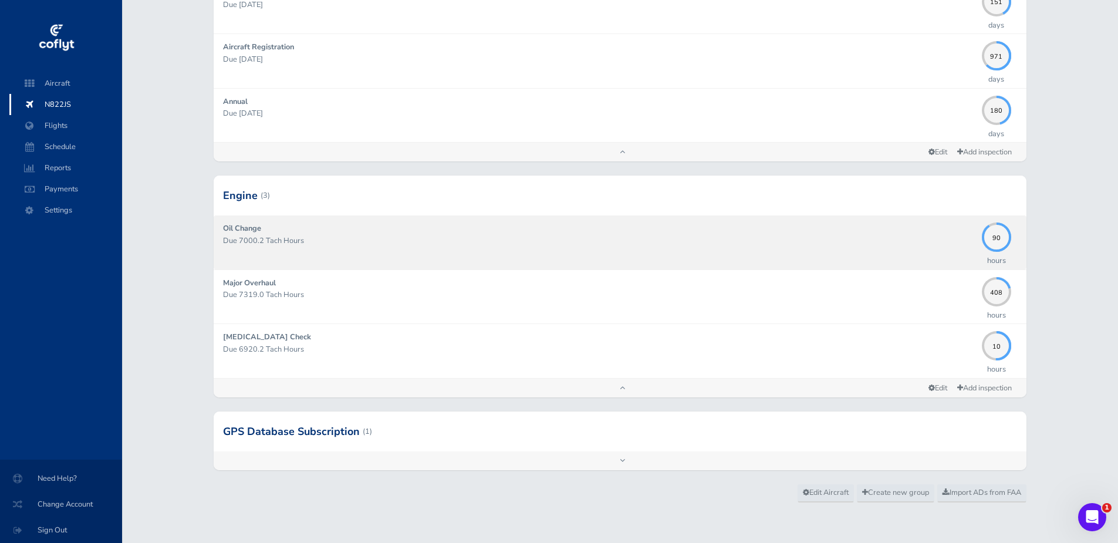
scroll to position [1424, 0]
click at [719, 255] on div "Oil Change Due 7000.2 Tach Hours" at bounding box center [599, 241] width 753 height 39
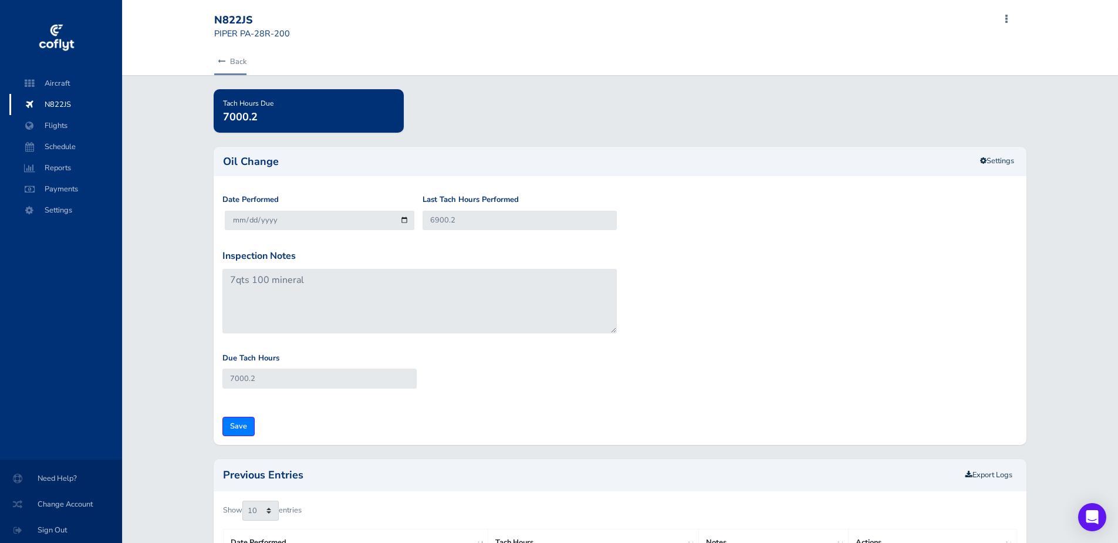
click at [223, 58] on icon at bounding box center [222, 62] width 8 height 8
